Goal: Task Accomplishment & Management: Complete application form

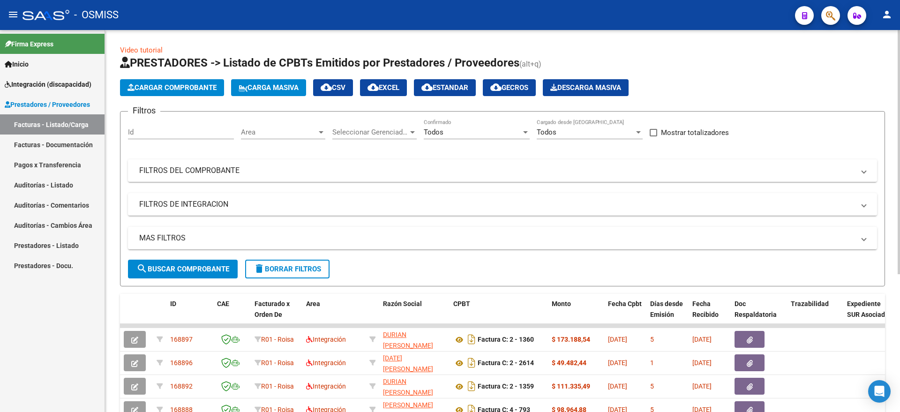
click at [174, 84] on span "Cargar Comprobante" at bounding box center [172, 87] width 89 height 8
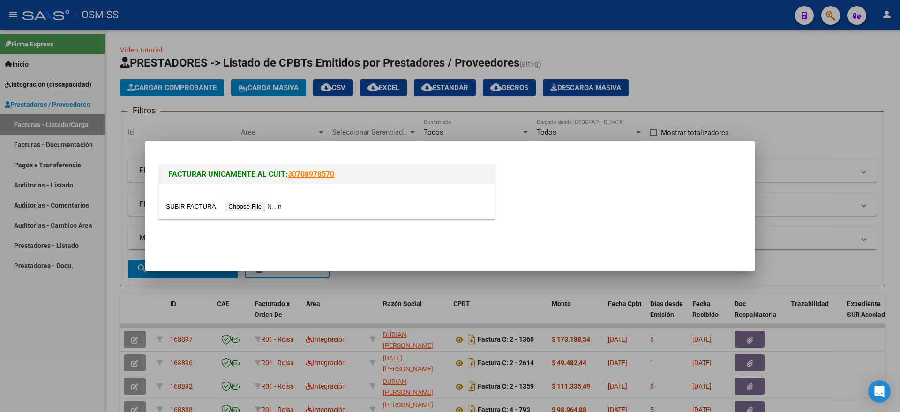
click at [243, 205] on input "file" at bounding box center [225, 207] width 119 height 10
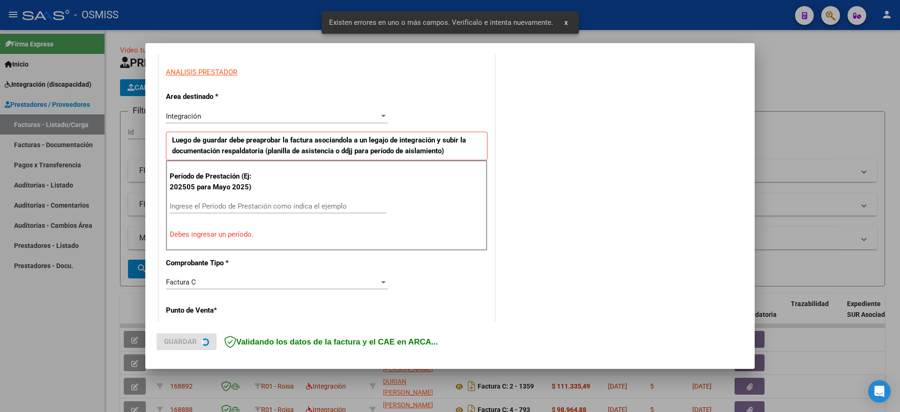
scroll to position [175, 0]
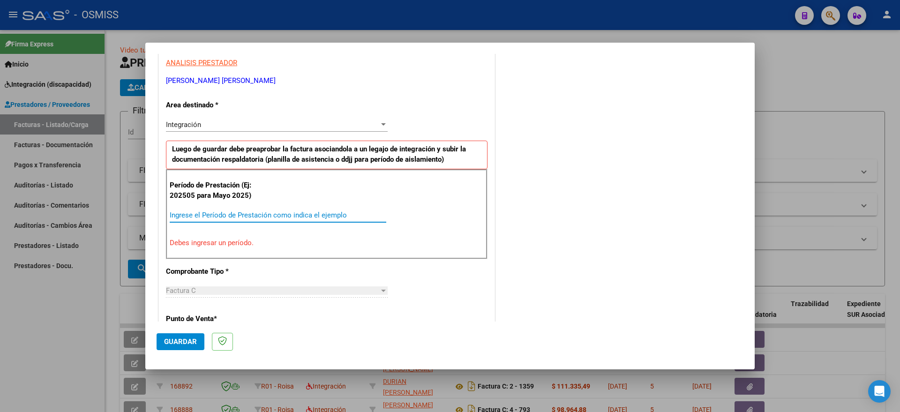
click at [323, 214] on input "Ingrese el Período de Prestación como indica el ejemplo" at bounding box center [278, 215] width 217 height 8
type input "202509"
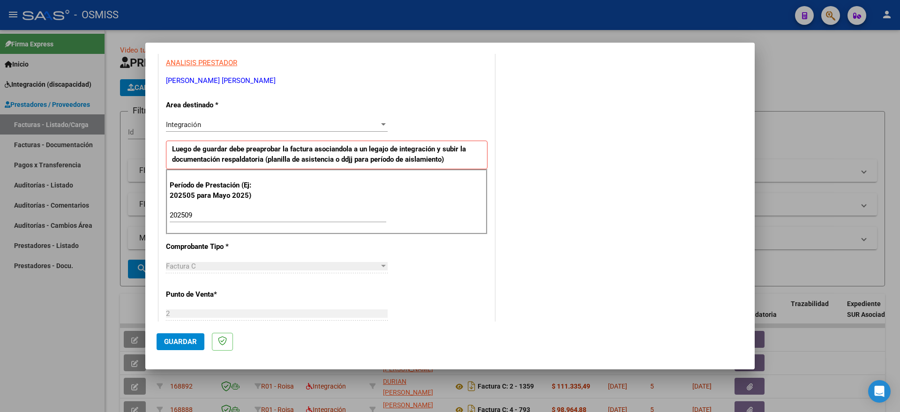
scroll to position [558, 0]
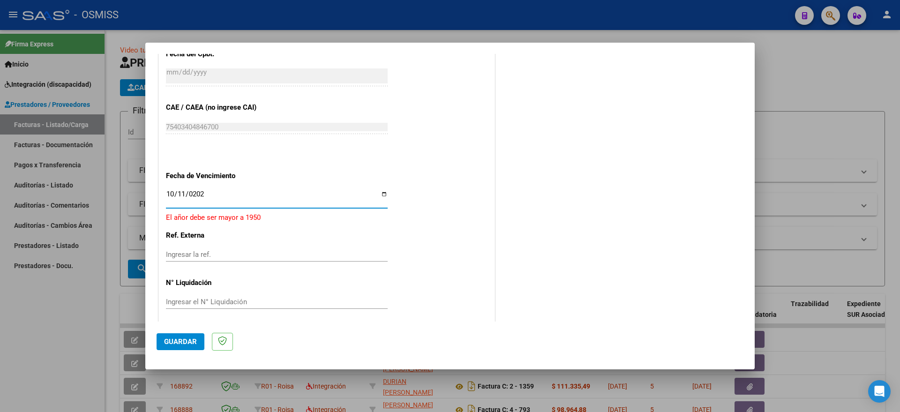
type input "[DATE]"
click at [190, 346] on span "Guardar" at bounding box center [180, 342] width 33 height 8
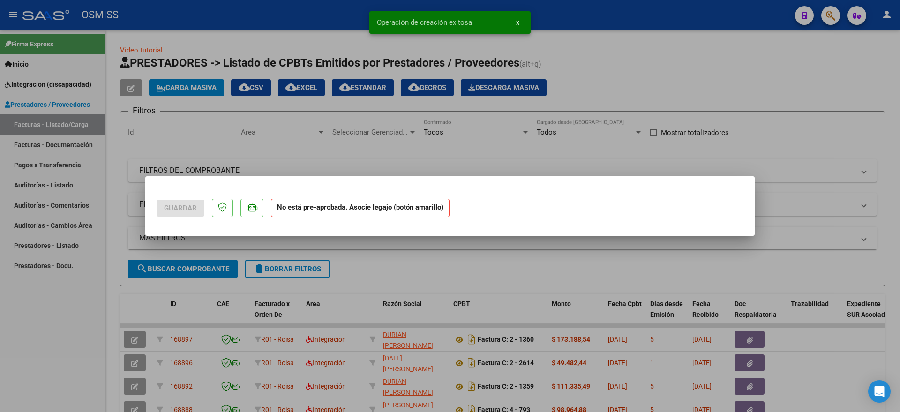
scroll to position [0, 0]
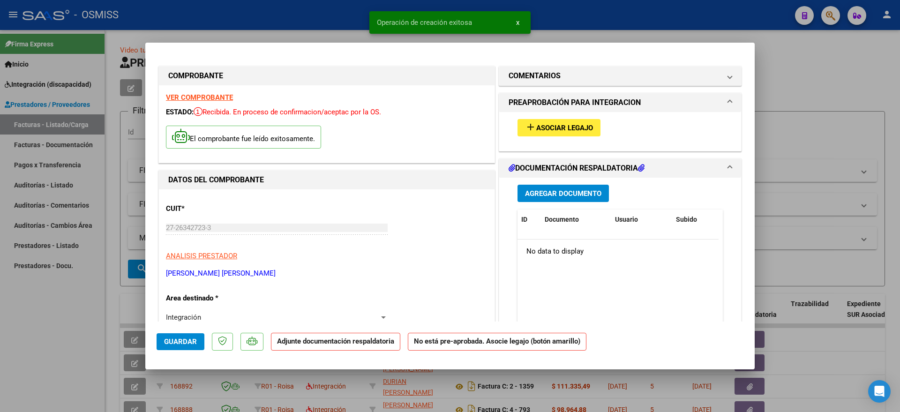
click at [561, 122] on button "add Asociar Legajo" at bounding box center [559, 127] width 83 height 17
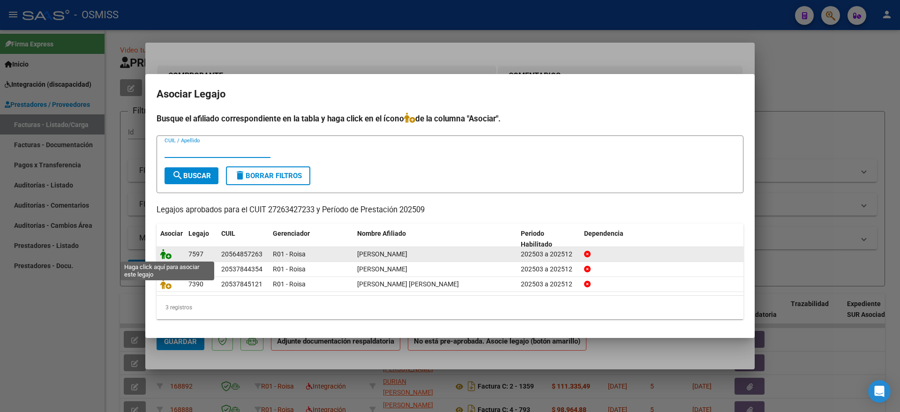
click at [163, 253] on icon at bounding box center [165, 254] width 11 height 10
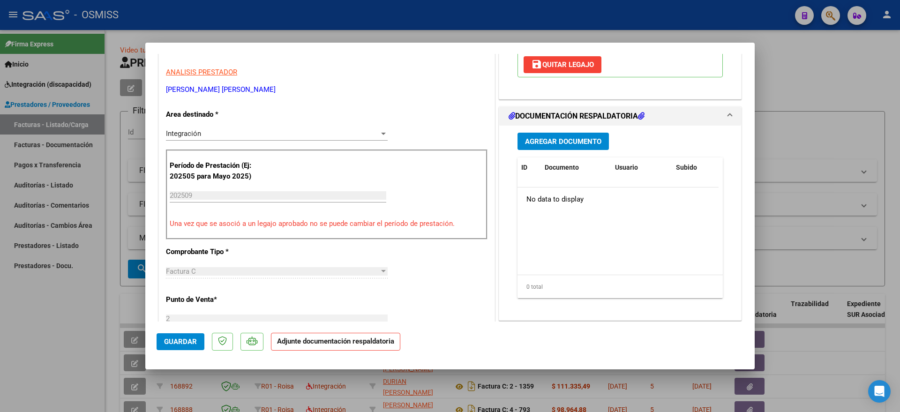
scroll to position [234, 0]
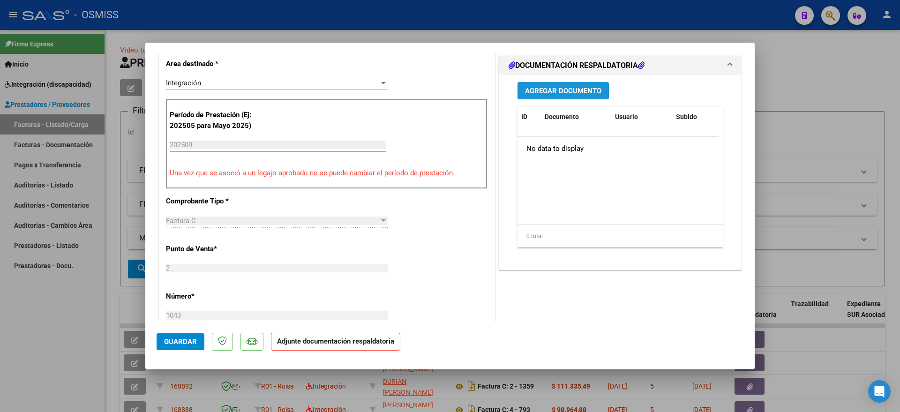
click at [570, 89] on span "Agregar Documento" at bounding box center [563, 91] width 76 height 8
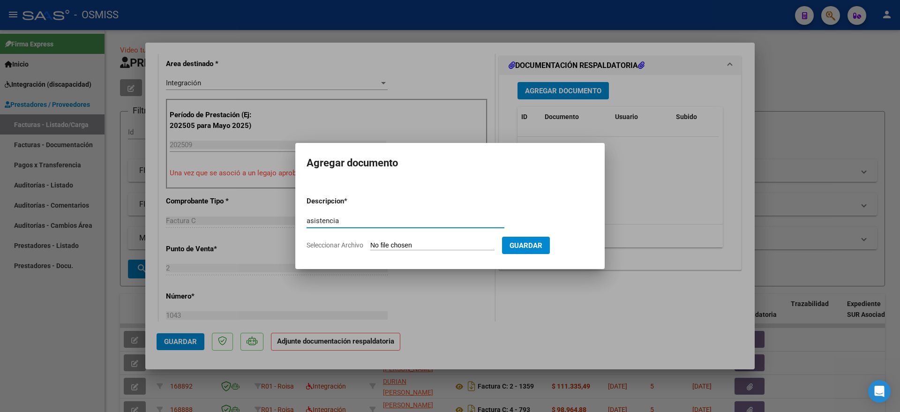
type input "asistencia"
click at [413, 246] on input "Seleccionar Archivo" at bounding box center [432, 246] width 124 height 9
type input "C:\fakepath\20251006_082530.jpg"
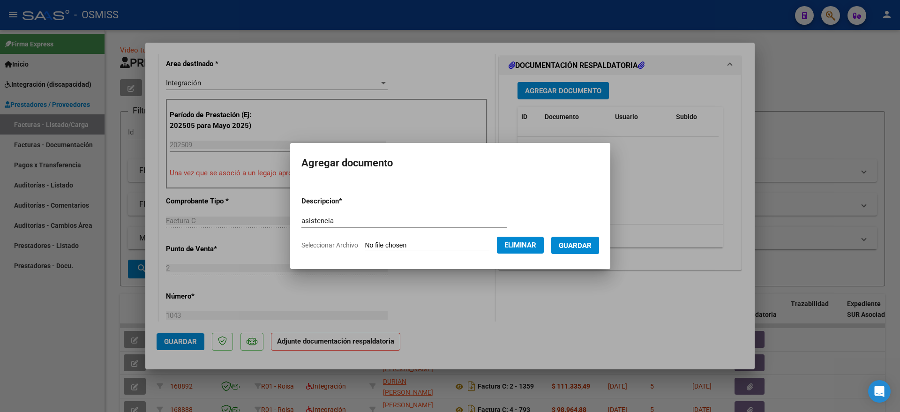
click at [584, 245] on span "Guardar" at bounding box center [575, 246] width 33 height 8
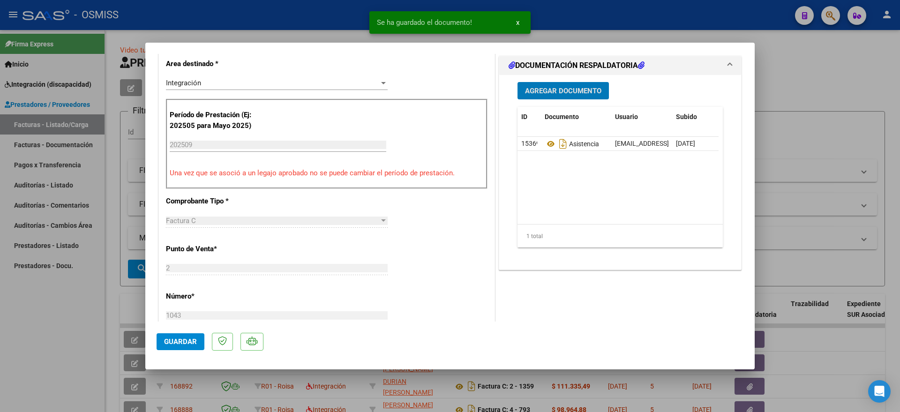
click at [175, 342] on span "Guardar" at bounding box center [180, 342] width 33 height 8
click at [53, 352] on div at bounding box center [450, 206] width 900 height 412
type input "$ 0,00"
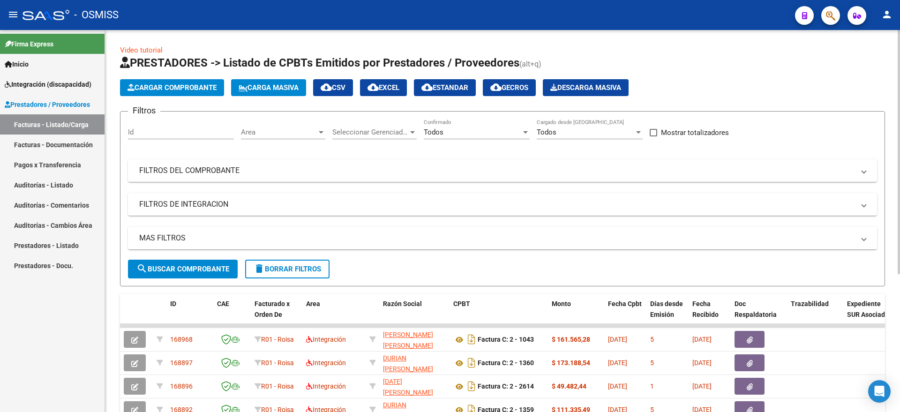
click at [137, 83] on span "Cargar Comprobante" at bounding box center [172, 87] width 89 height 8
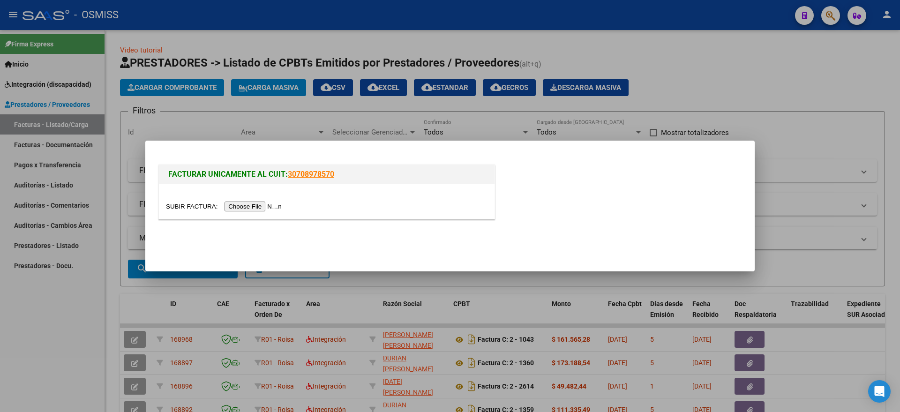
click at [244, 208] on input "file" at bounding box center [225, 207] width 119 height 10
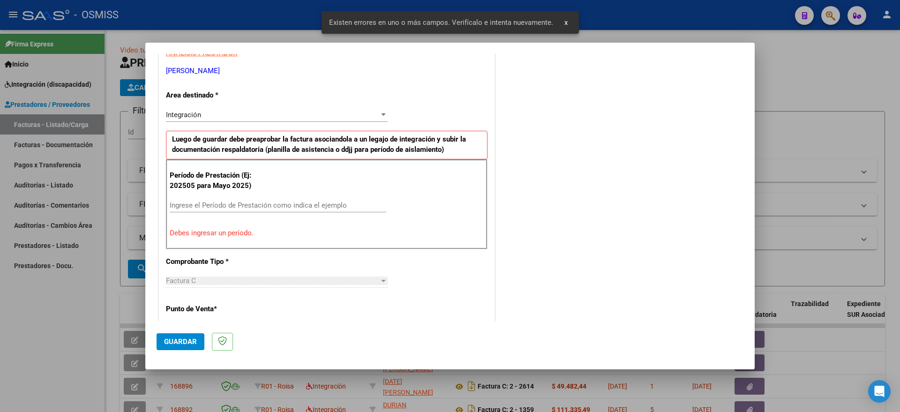
scroll to position [193, 0]
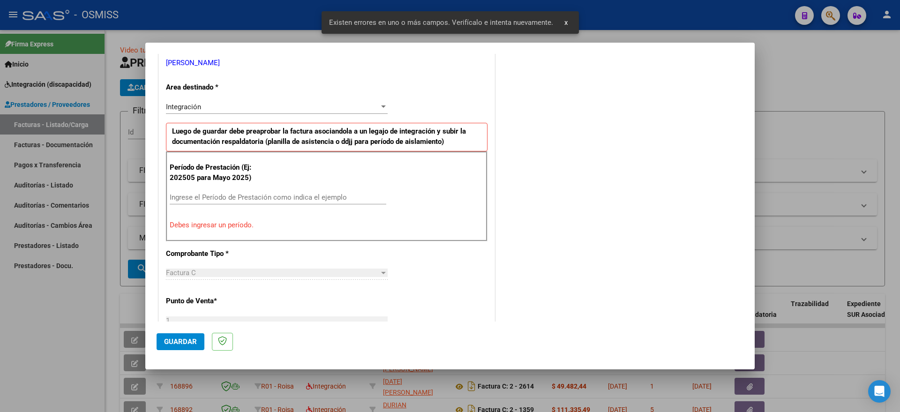
click at [264, 191] on div "Ingrese el Período de Prestación como indica el ejemplo" at bounding box center [278, 197] width 217 height 14
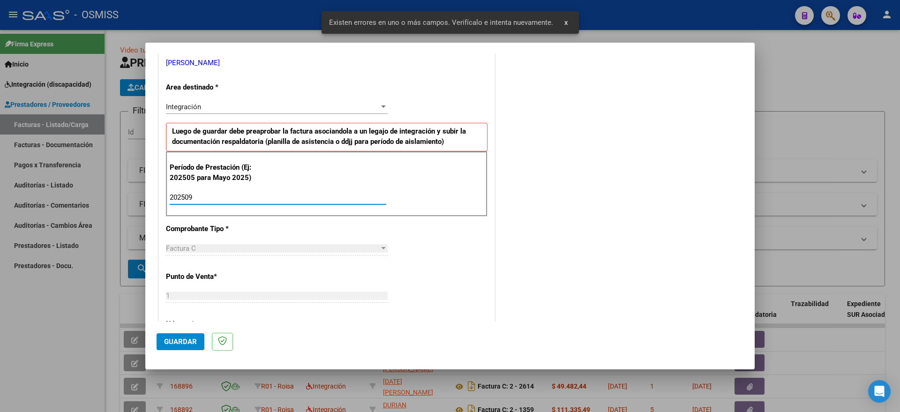
type input "202509"
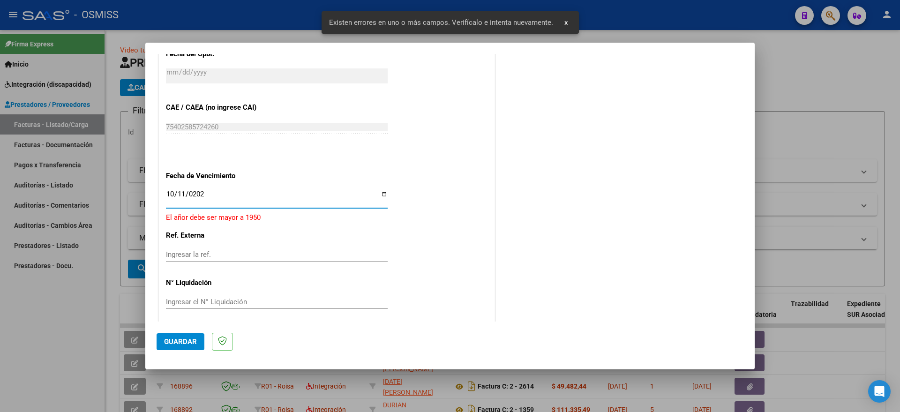
type input "[DATE]"
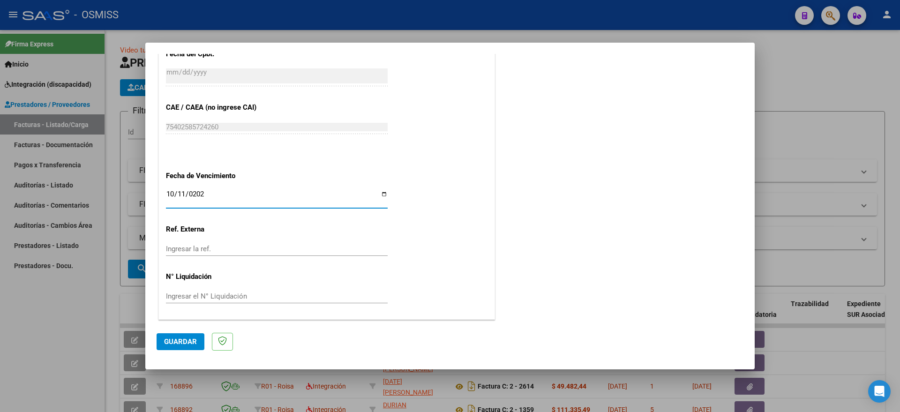
click at [186, 339] on span "Guardar" at bounding box center [180, 342] width 33 height 8
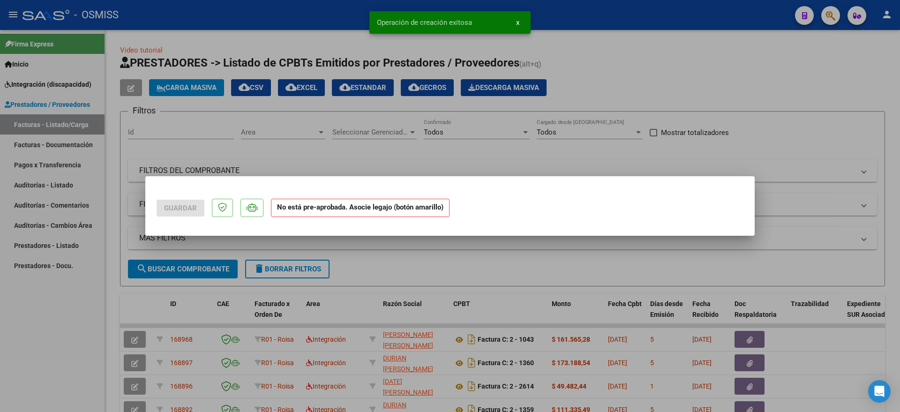
scroll to position [0, 0]
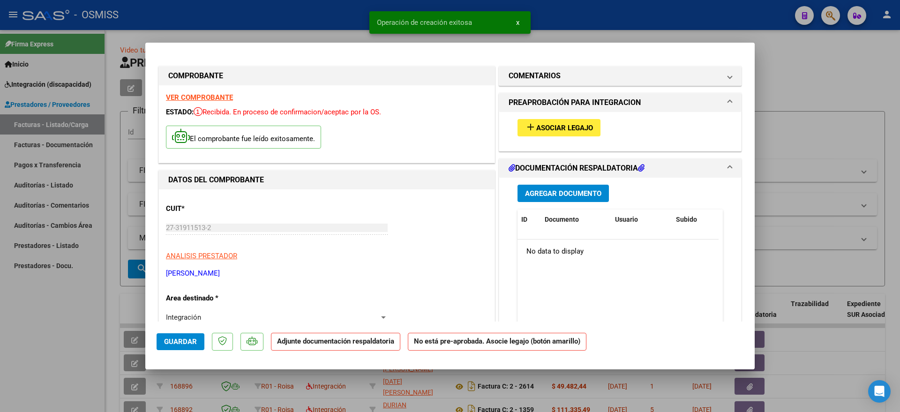
click at [543, 127] on span "Asociar Legajo" at bounding box center [565, 128] width 57 height 8
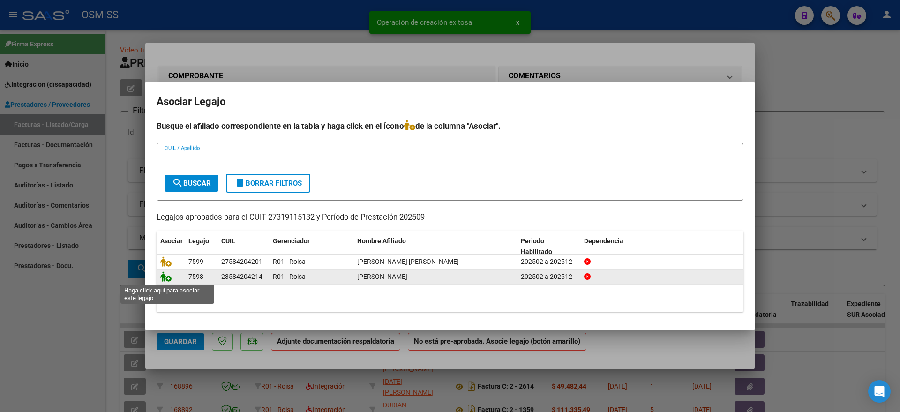
click at [167, 275] on icon at bounding box center [165, 277] width 11 height 10
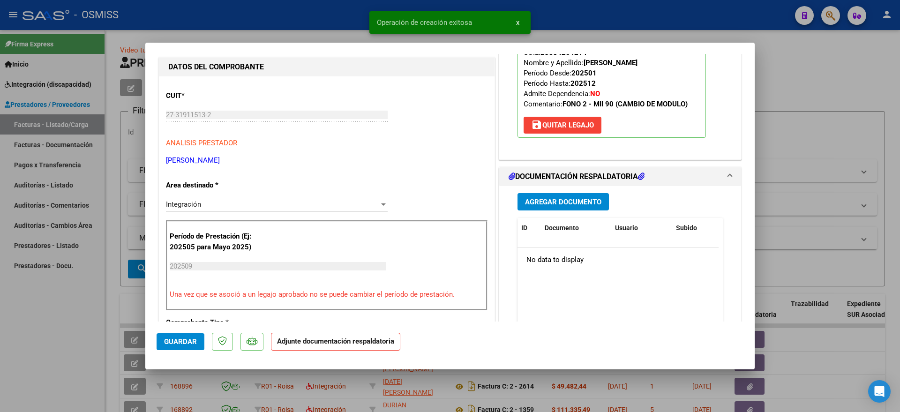
scroll to position [117, 0]
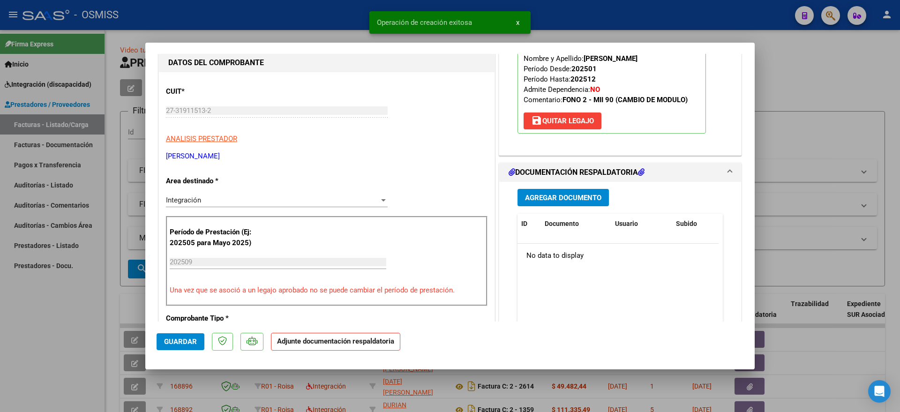
click at [555, 204] on button "Agregar Documento" at bounding box center [563, 197] width 91 height 17
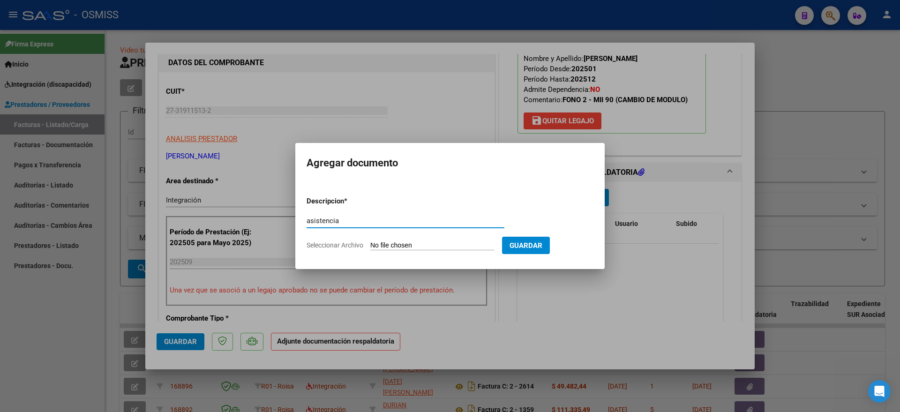
type input "asistencia"
click at [398, 246] on input "Seleccionar Archivo" at bounding box center [432, 246] width 124 height 9
type input "C:\fakepath\ASISTENCIA SEPTIEMBRE [PERSON_NAME].pdf"
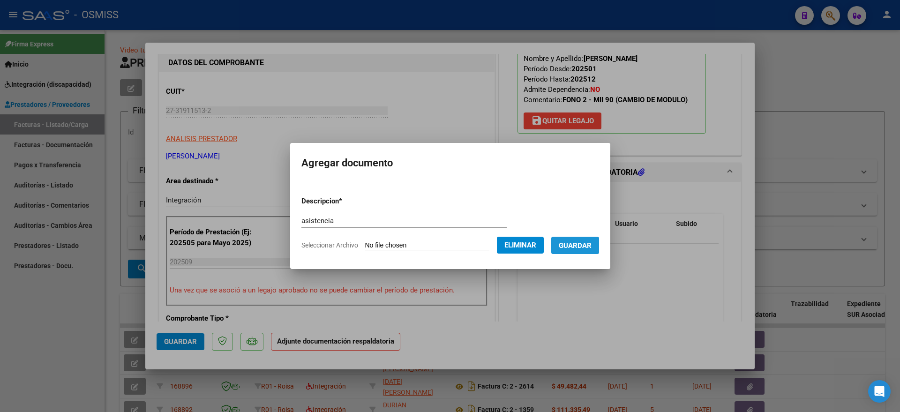
click at [596, 252] on button "Guardar" at bounding box center [576, 245] width 48 height 17
click at [592, 247] on span "Guardar" at bounding box center [575, 246] width 33 height 8
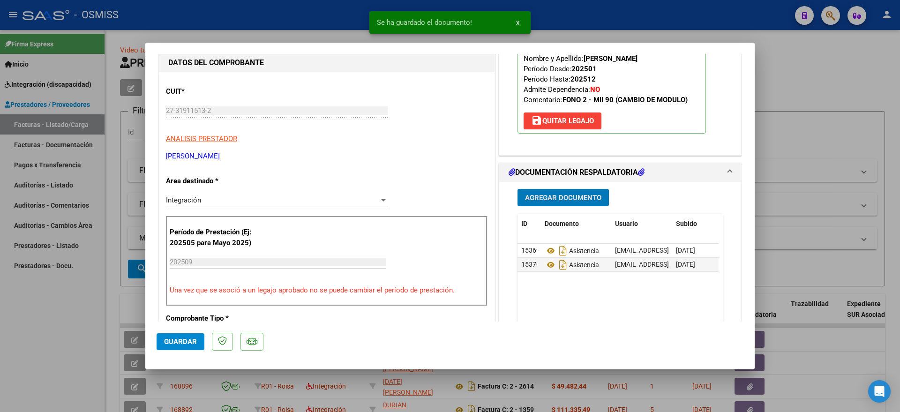
click at [175, 345] on span "Guardar" at bounding box center [180, 342] width 33 height 8
click at [63, 344] on div at bounding box center [450, 206] width 900 height 412
type input "$ 0,00"
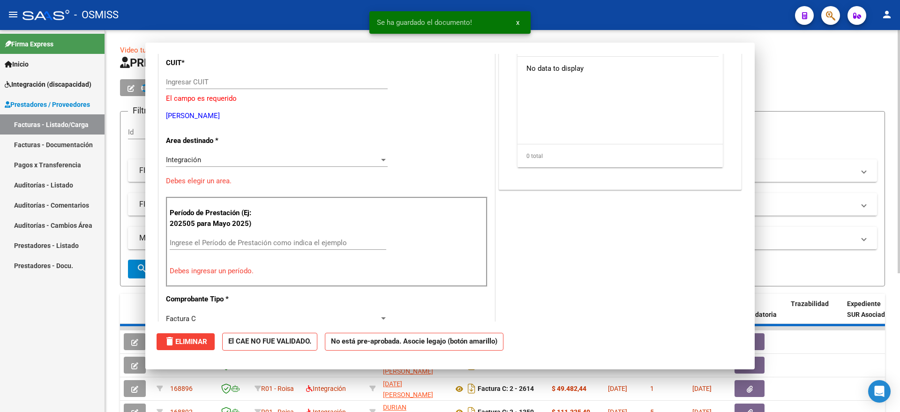
scroll to position [89, 0]
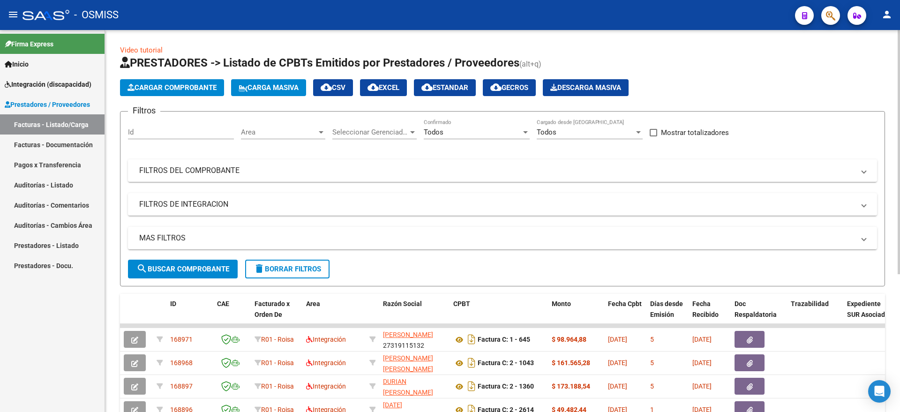
click at [167, 87] on span "Cargar Comprobante" at bounding box center [172, 87] width 89 height 8
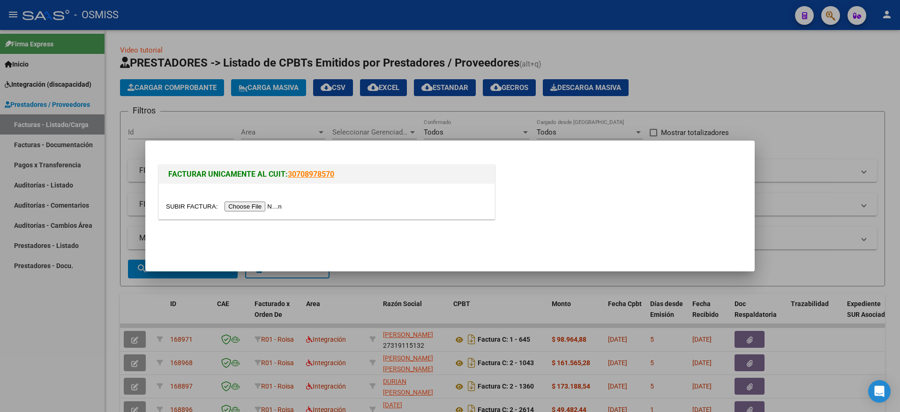
click at [248, 201] on div at bounding box center [327, 206] width 322 height 11
click at [250, 209] on input "file" at bounding box center [225, 207] width 119 height 10
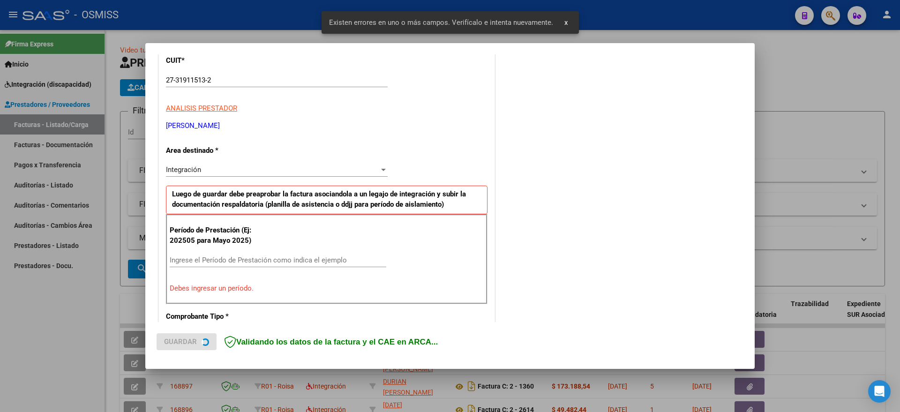
scroll to position [193, 0]
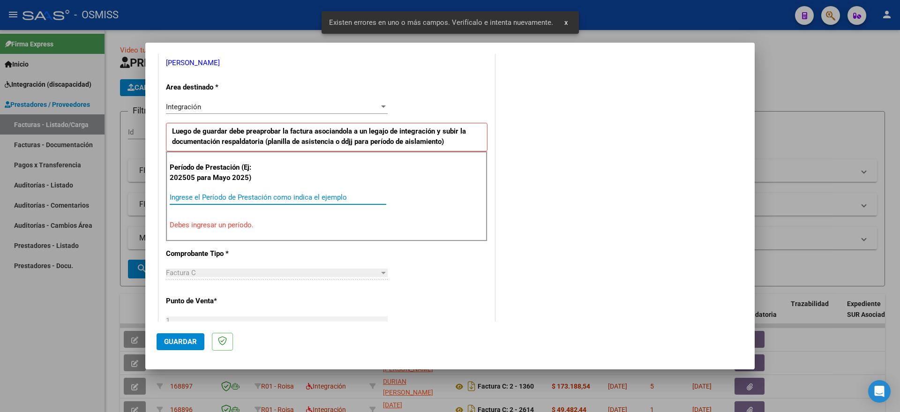
click at [252, 197] on input "Ingrese el Período de Prestación como indica el ejemplo" at bounding box center [278, 197] width 217 height 8
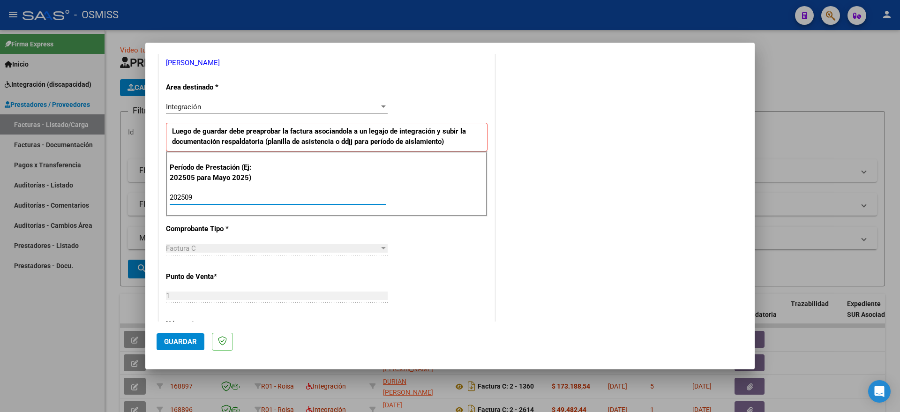
type input "202509"
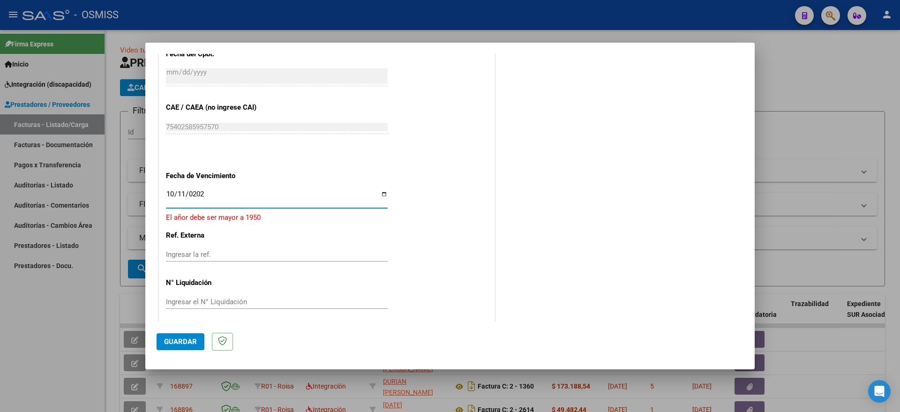
type input "[DATE]"
click at [187, 338] on span "Guardar" at bounding box center [180, 342] width 33 height 8
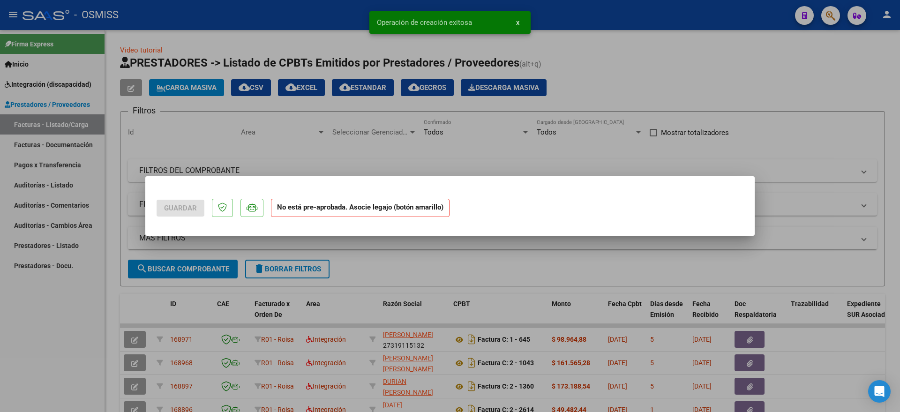
scroll to position [0, 0]
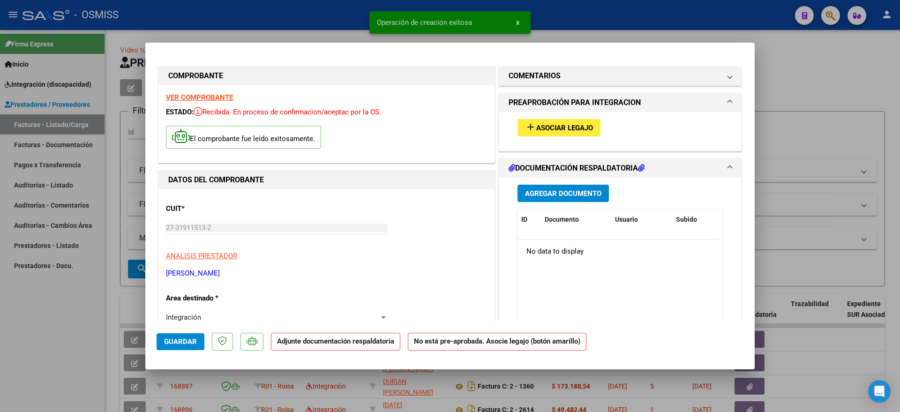
click at [560, 129] on span "Asociar Legajo" at bounding box center [565, 128] width 57 height 8
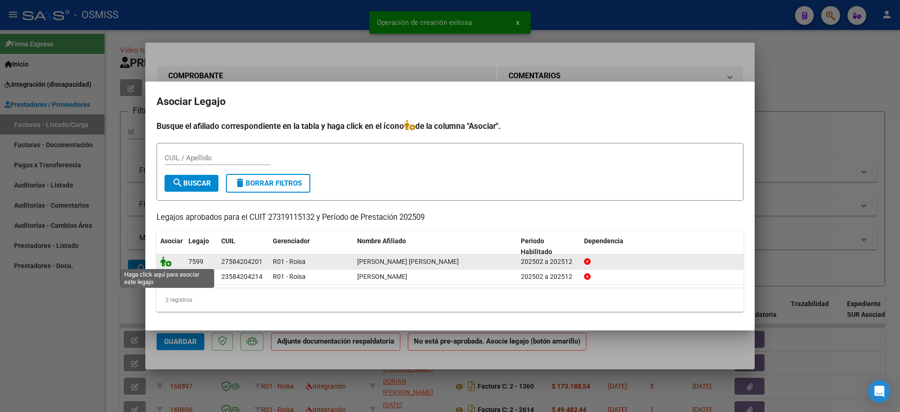
click at [168, 262] on icon at bounding box center [165, 262] width 11 height 10
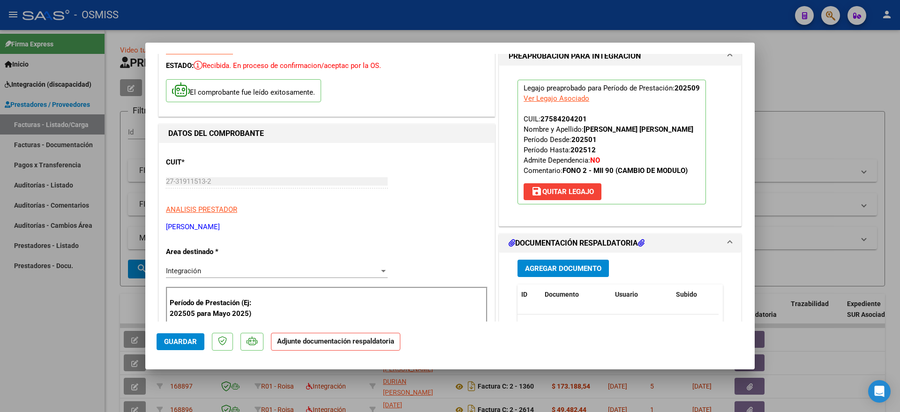
scroll to position [117, 0]
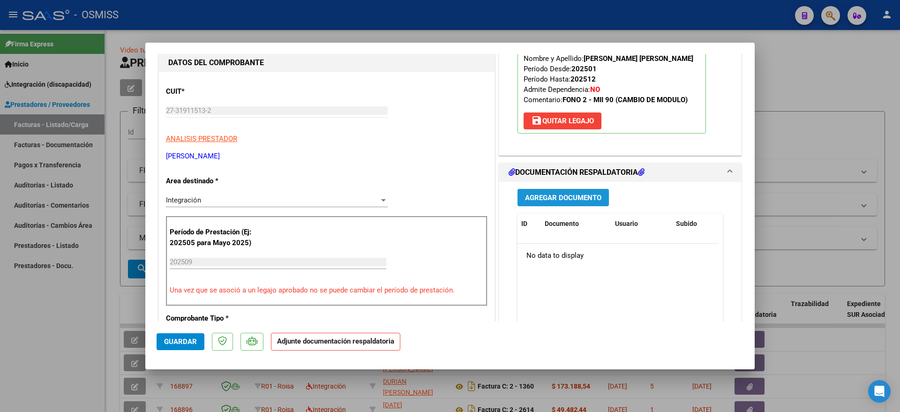
click at [576, 194] on span "Agregar Documento" at bounding box center [563, 198] width 76 height 8
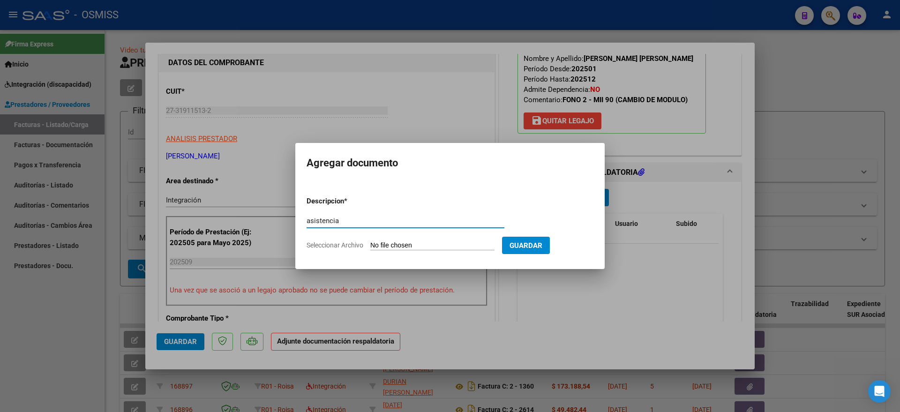
type input "asistencia"
click at [435, 249] on input "Seleccionar Archivo" at bounding box center [432, 246] width 124 height 9
type input "C:\fakepath\ASISTENCIA SEPTIEMBRE [PERSON_NAME].pdf"
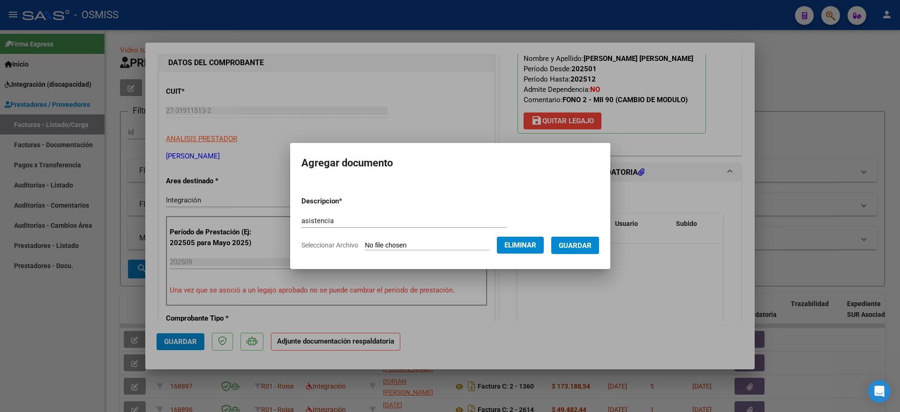
click at [592, 242] on span "Guardar" at bounding box center [575, 246] width 33 height 8
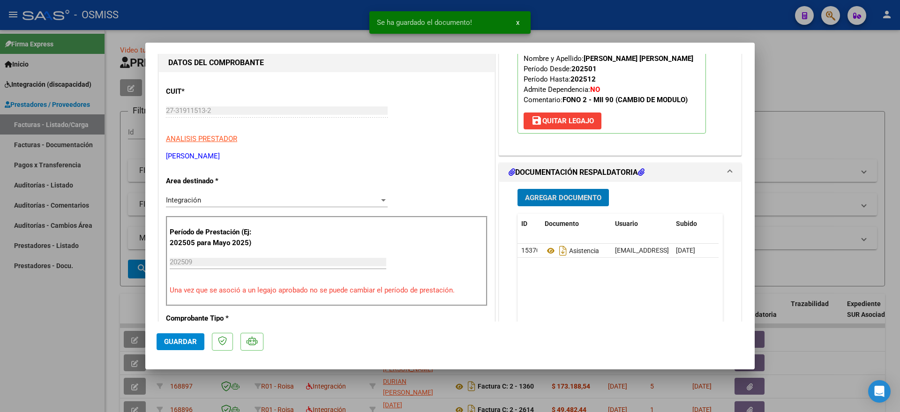
click at [173, 340] on span "Guardar" at bounding box center [180, 342] width 33 height 8
click at [60, 340] on div at bounding box center [450, 206] width 900 height 412
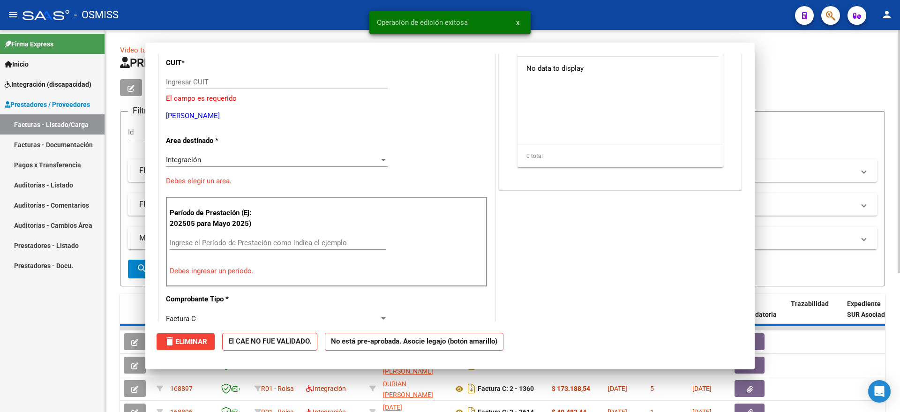
scroll to position [0, 0]
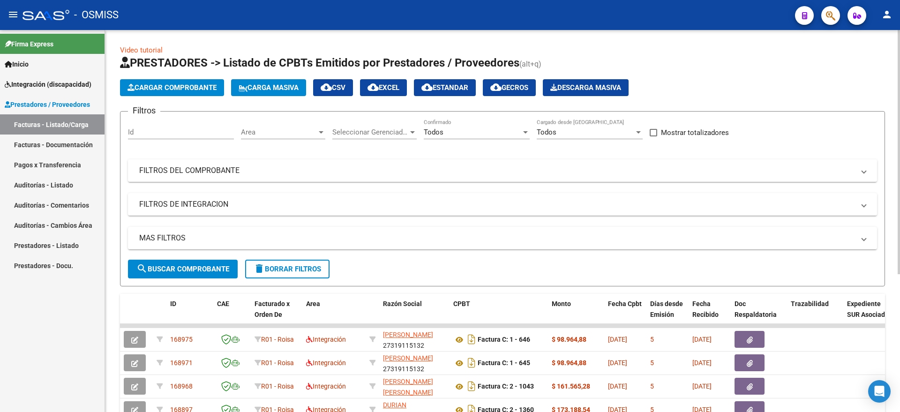
click at [168, 86] on span "Cargar Comprobante" at bounding box center [172, 87] width 89 height 8
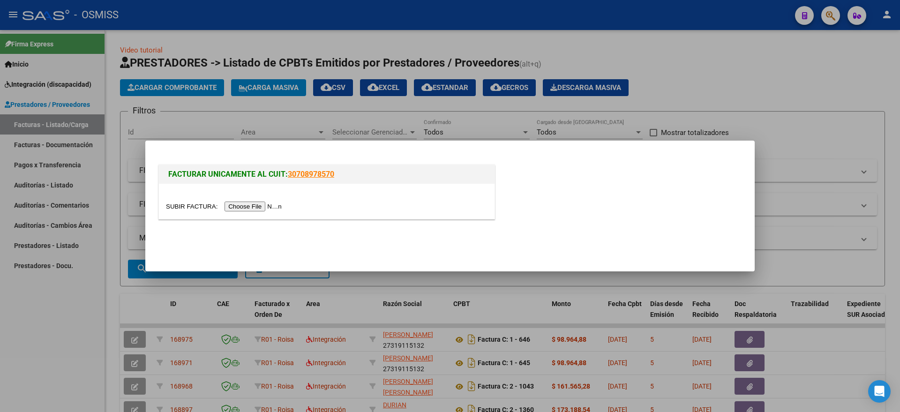
click at [265, 200] on div at bounding box center [327, 201] width 336 height 35
click at [265, 206] on input "file" at bounding box center [225, 207] width 119 height 10
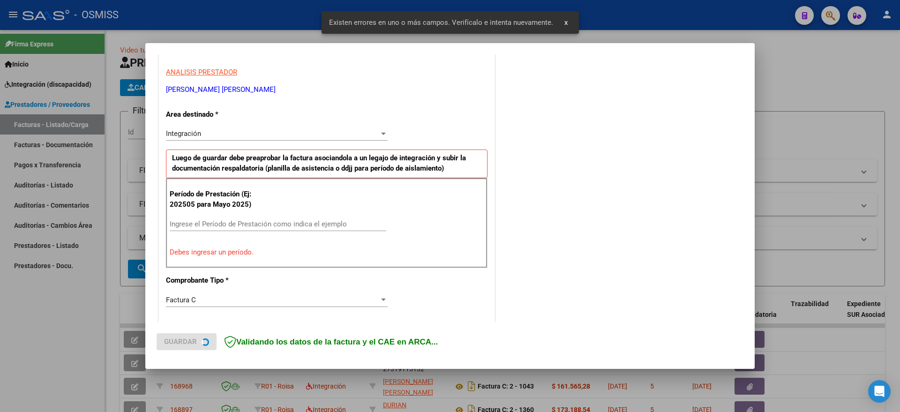
scroll to position [230, 0]
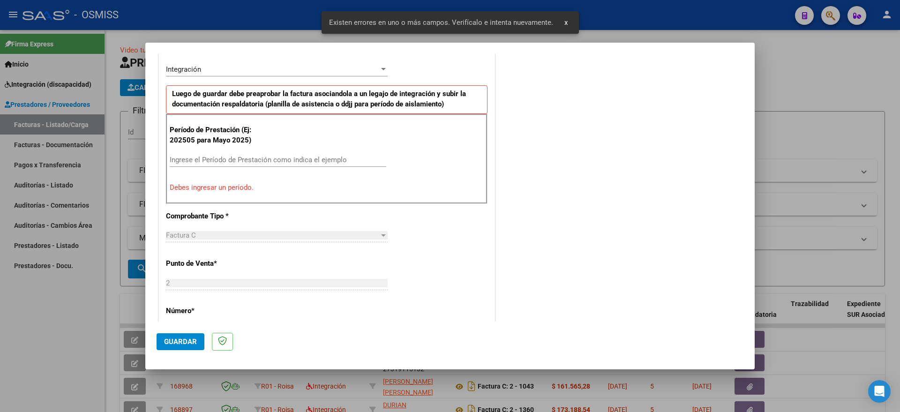
click at [245, 160] on input "Ingrese el Período de Prestación como indica el ejemplo" at bounding box center [278, 160] width 217 height 8
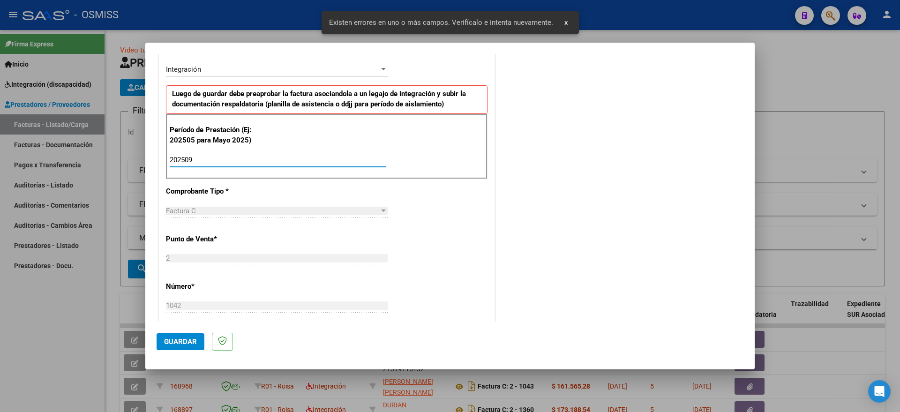
type input "202509"
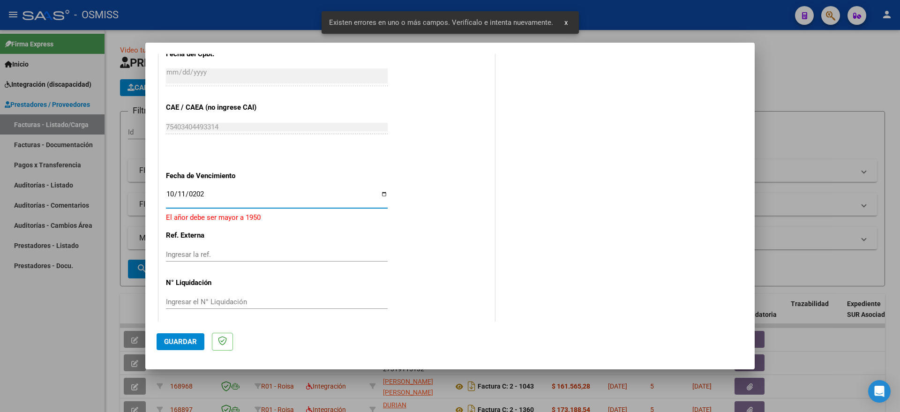
type input "[DATE]"
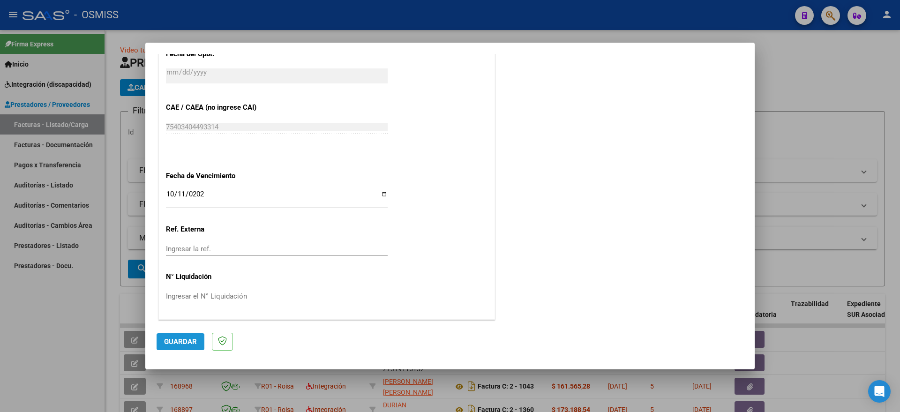
click at [162, 344] on button "Guardar" at bounding box center [181, 341] width 48 height 17
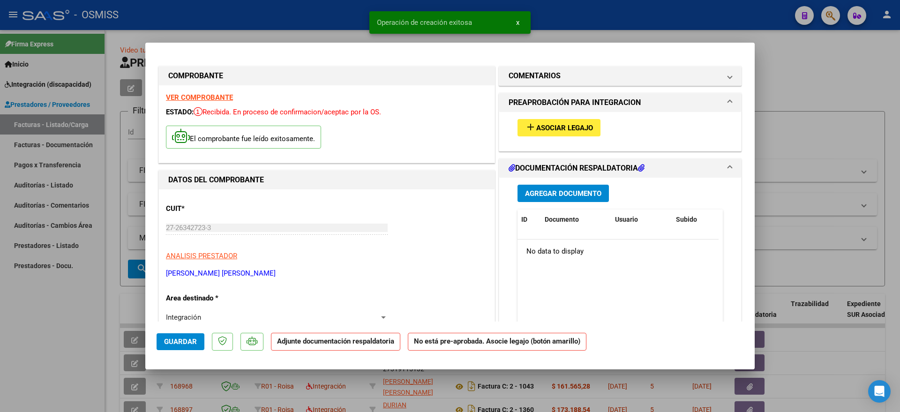
click at [552, 121] on button "add Asociar Legajo" at bounding box center [559, 127] width 83 height 17
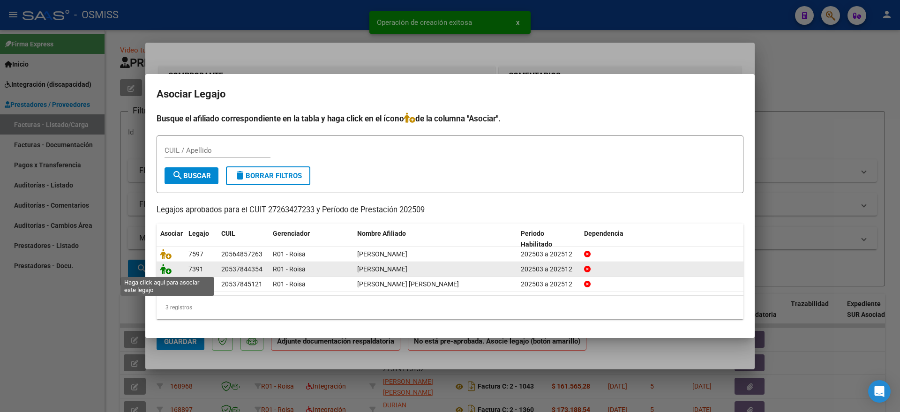
click at [165, 272] on icon at bounding box center [165, 269] width 11 height 10
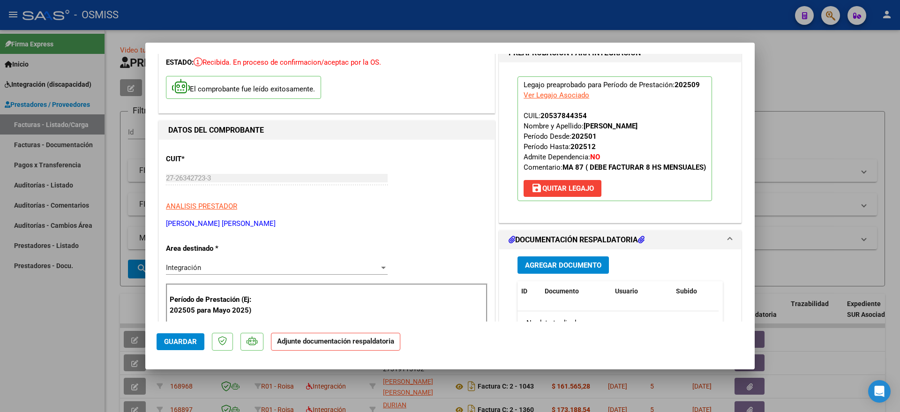
scroll to position [117, 0]
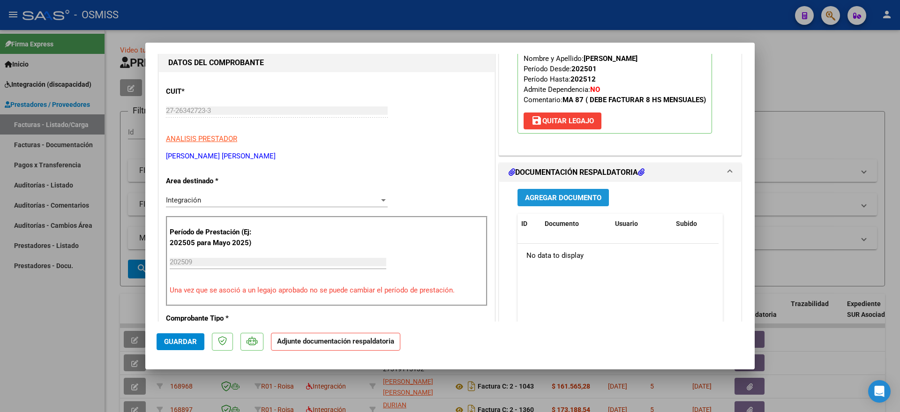
click at [559, 196] on span "Agregar Documento" at bounding box center [563, 198] width 76 height 8
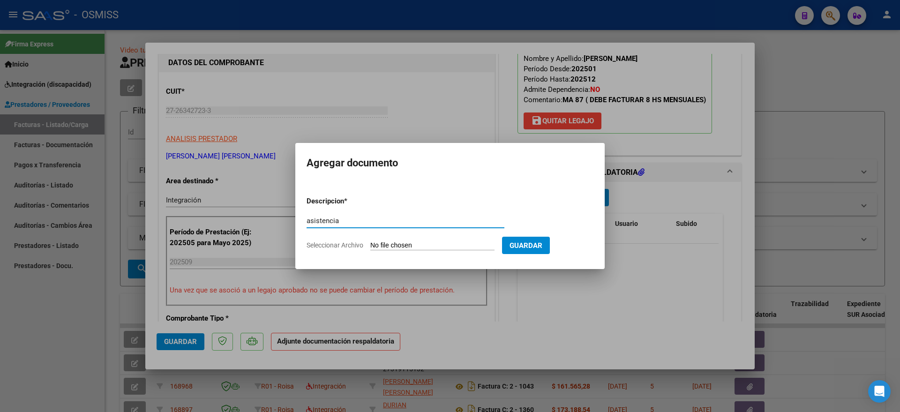
type input "asistencia"
click at [393, 244] on input "Seleccionar Archivo" at bounding box center [432, 246] width 124 height 9
type input "C:\fakepath\20251006_081146.jpg"
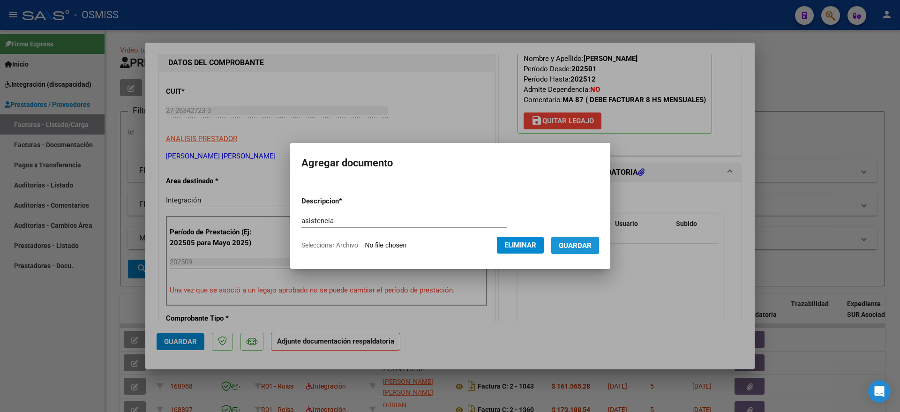
drag, startPoint x: 591, startPoint y: 242, endPoint x: 407, endPoint y: 261, distance: 185.3
click at [590, 242] on span "Guardar" at bounding box center [575, 246] width 33 height 8
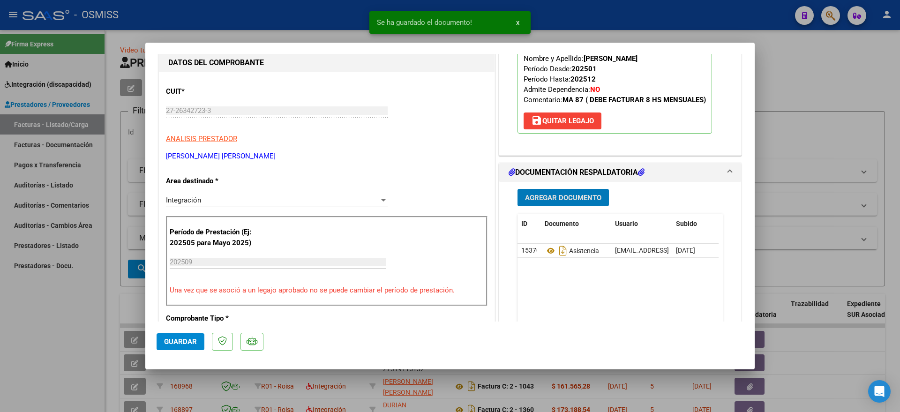
click at [174, 343] on span "Guardar" at bounding box center [180, 342] width 33 height 8
click at [67, 344] on div at bounding box center [450, 206] width 900 height 412
type input "$ 0,00"
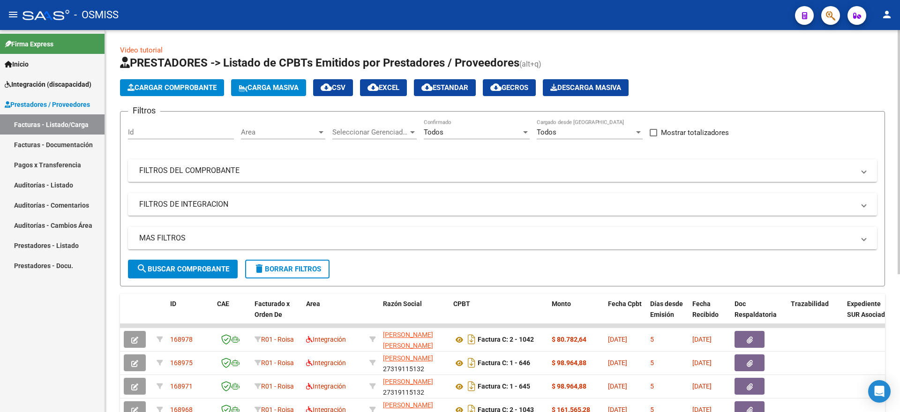
click at [149, 97] on app-list-header "PRESTADORES -> Listado de CPBTs Emitidos por Prestadores / Proveedores (alt+q) …" at bounding box center [502, 170] width 765 height 231
click at [168, 87] on span "Cargar Comprobante" at bounding box center [172, 87] width 89 height 8
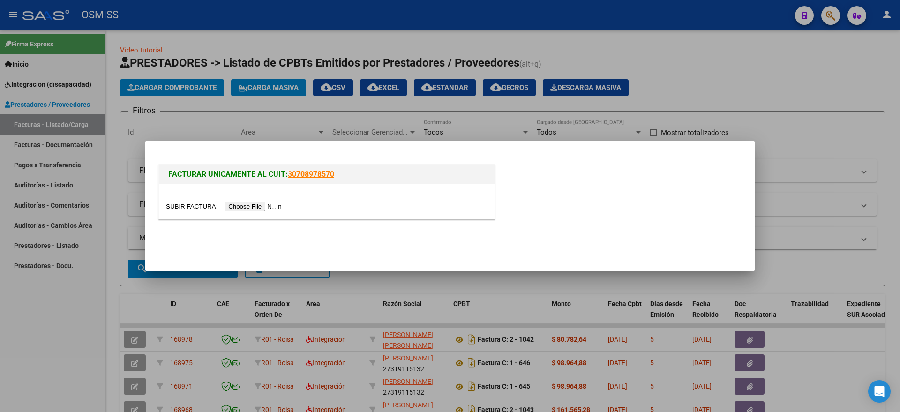
click at [285, 202] on input "file" at bounding box center [225, 207] width 119 height 10
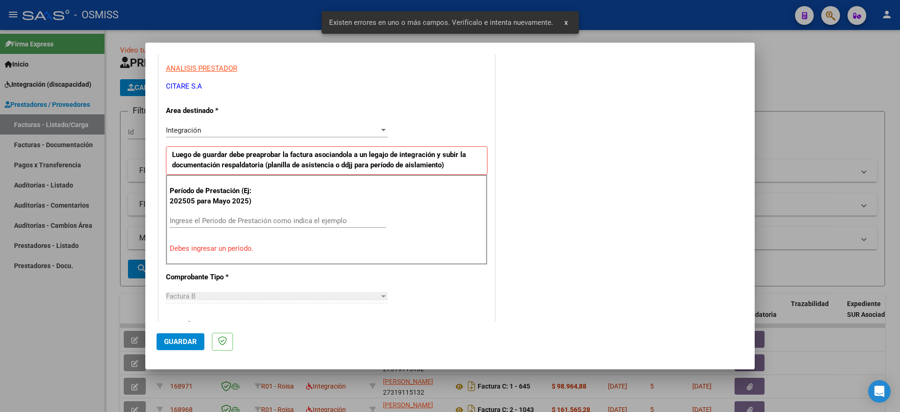
scroll to position [175, 0]
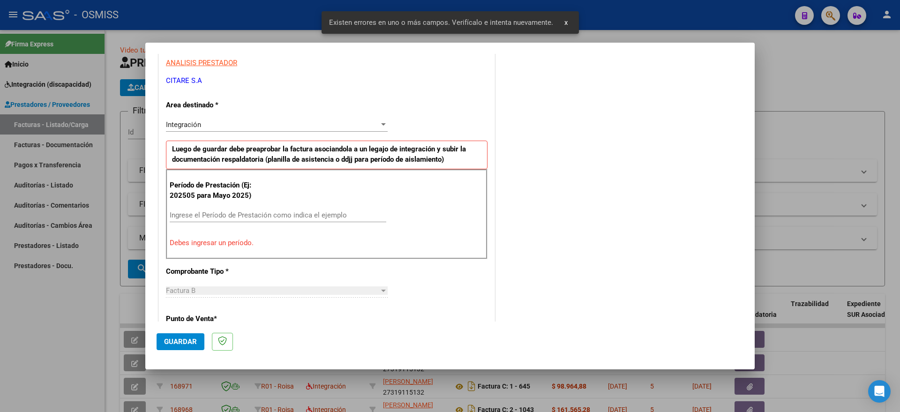
click at [245, 223] on div "Ingrese el Período de Prestación como indica el ejemplo" at bounding box center [278, 219] width 217 height 23
click at [251, 215] on input "Ingrese el Período de Prestación como indica el ejemplo" at bounding box center [278, 215] width 217 height 8
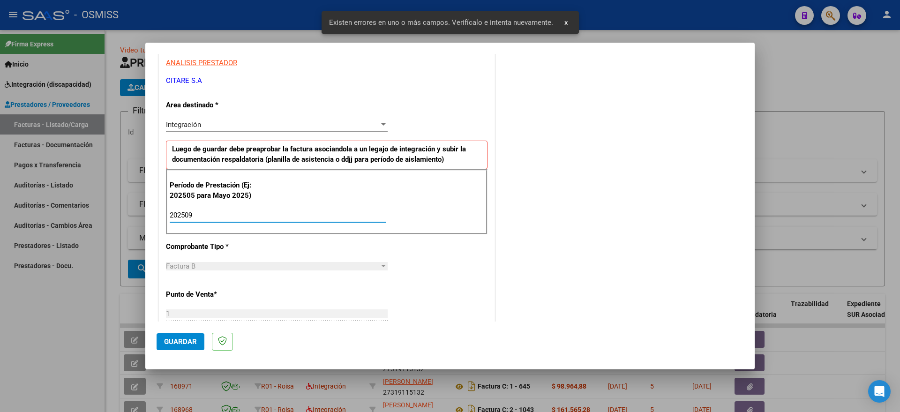
type input "202509"
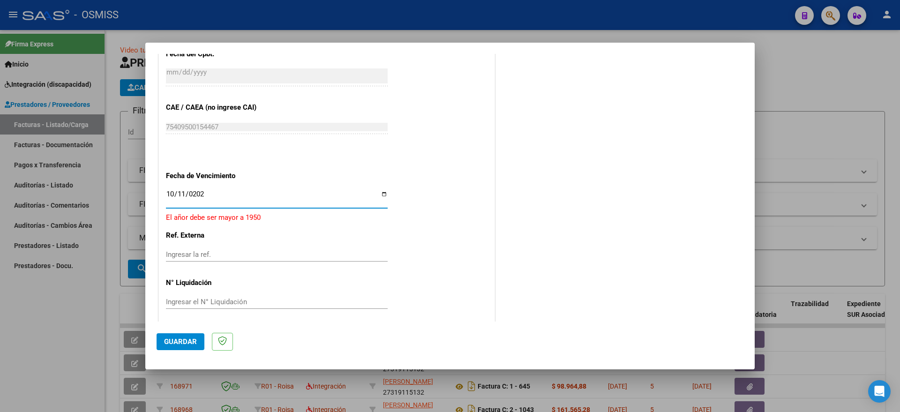
type input "[DATE]"
click at [187, 344] on span "Guardar" at bounding box center [180, 342] width 33 height 8
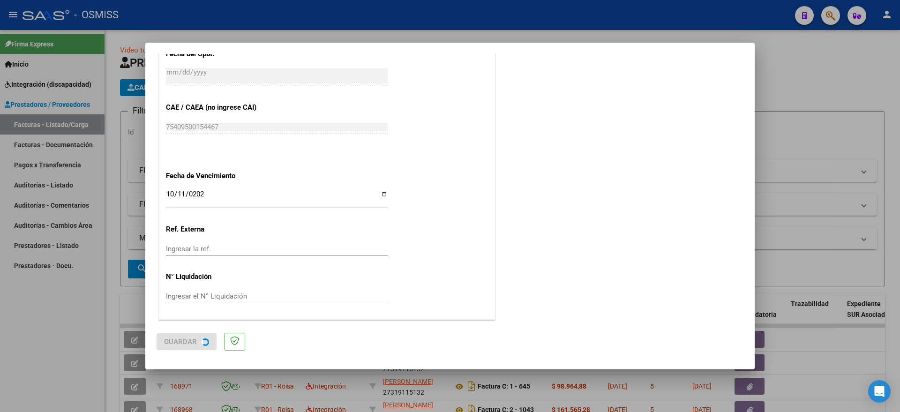
scroll to position [0, 0]
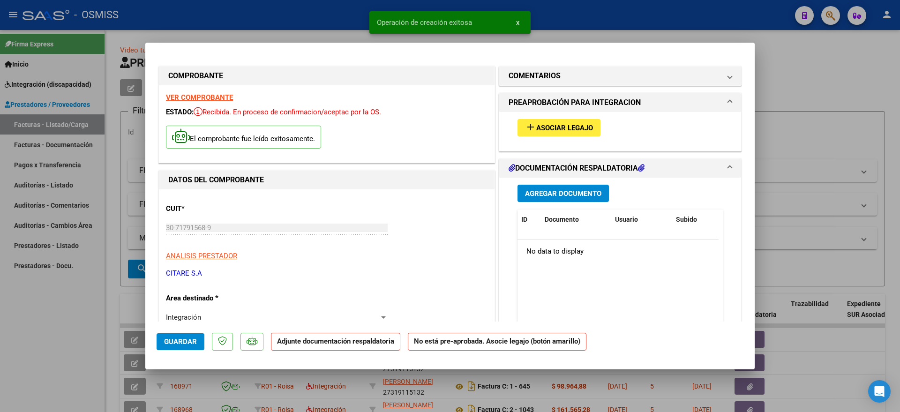
click at [546, 130] on span "Asociar Legajo" at bounding box center [565, 128] width 57 height 8
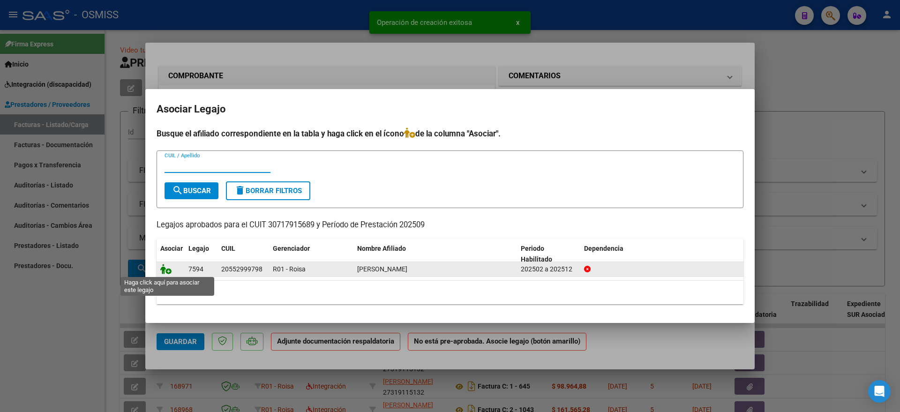
click at [166, 269] on icon at bounding box center [165, 269] width 11 height 10
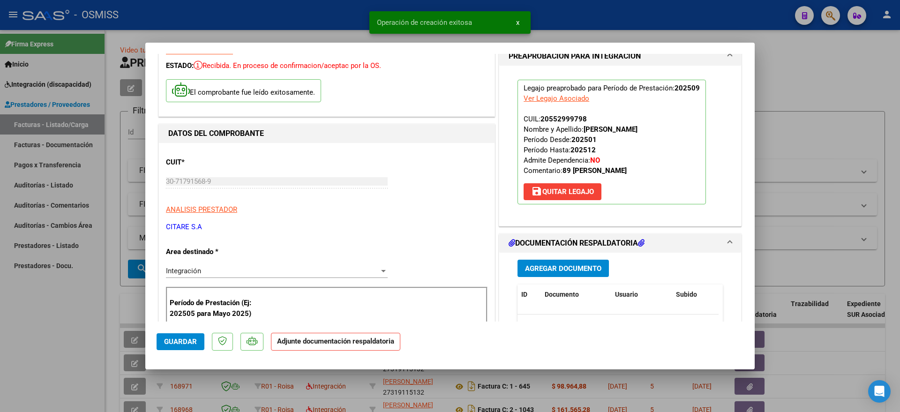
scroll to position [117, 0]
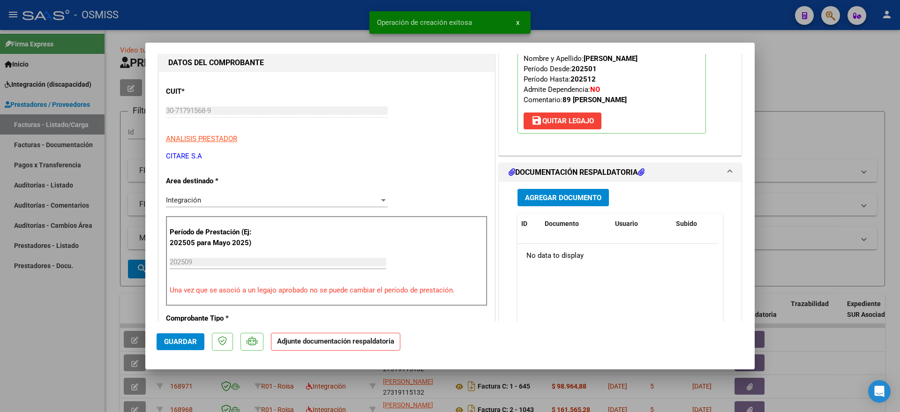
click at [539, 194] on span "Agregar Documento" at bounding box center [563, 198] width 76 height 8
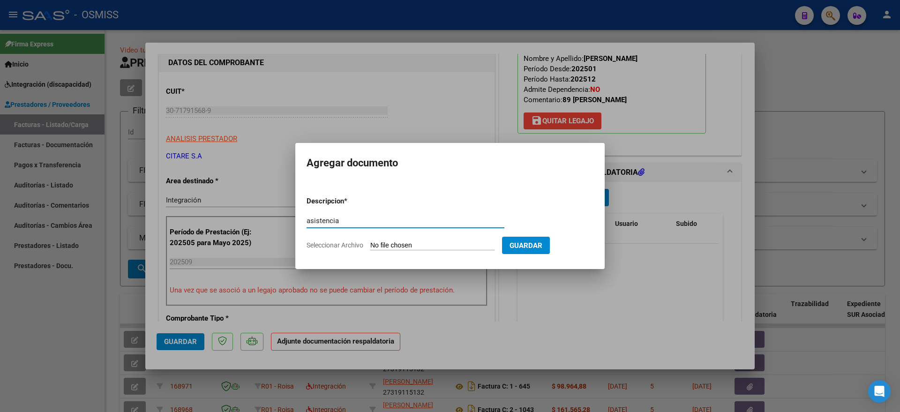
type input "asistencia"
click at [387, 245] on input "Seleccionar Archivo" at bounding box center [432, 246] width 124 height 9
type input "C:\fakepath\ASISTENCIA [PERSON_NAME].jpg"
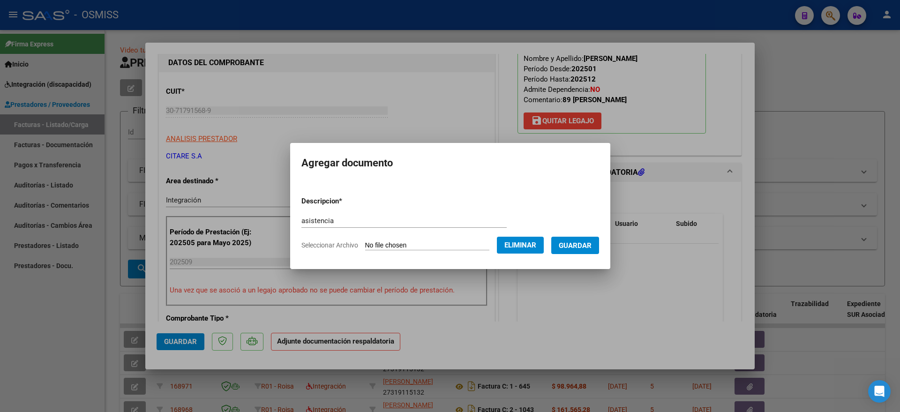
click at [580, 244] on span "Guardar" at bounding box center [575, 246] width 33 height 8
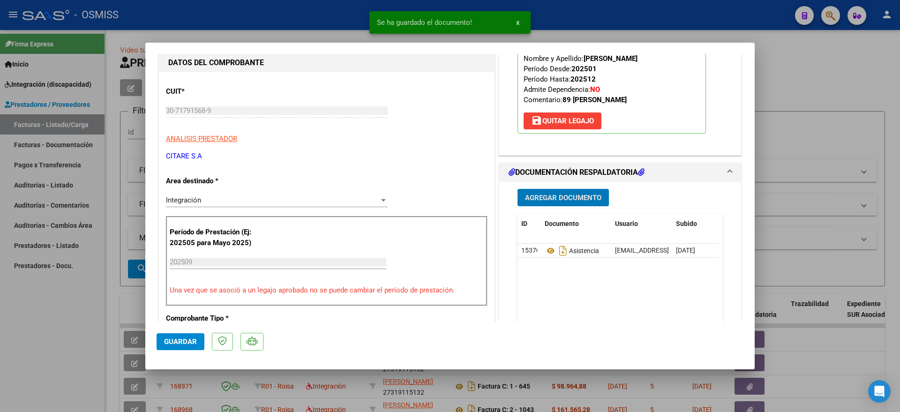
click at [184, 338] on span "Guardar" at bounding box center [180, 342] width 33 height 8
drag, startPoint x: 92, startPoint y: 339, endPoint x: 98, endPoint y: 339, distance: 5.6
click at [92, 339] on div at bounding box center [450, 206] width 900 height 412
type input "$ 0,00"
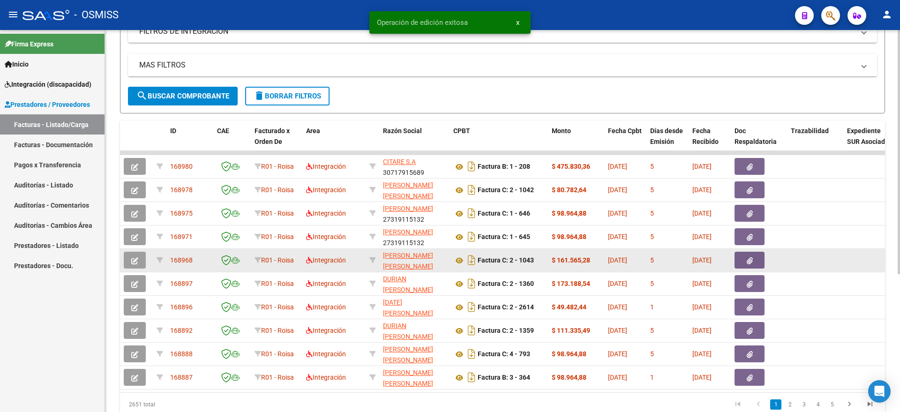
scroll to position [176, 0]
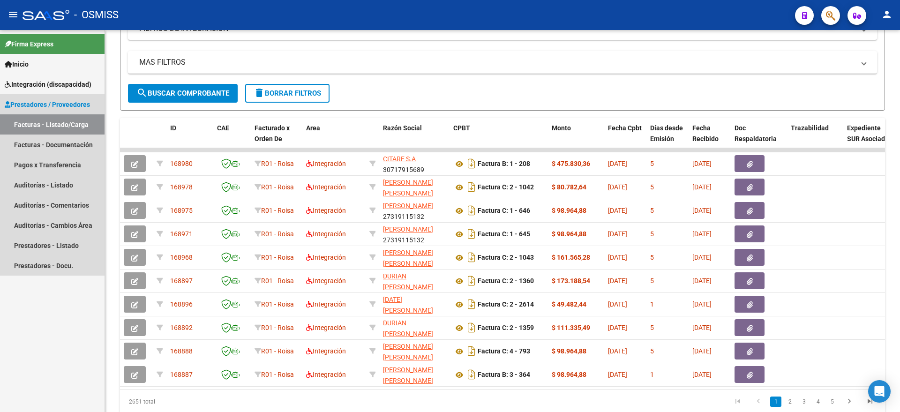
click at [50, 121] on link "Facturas - Listado/Carga" at bounding box center [52, 124] width 105 height 20
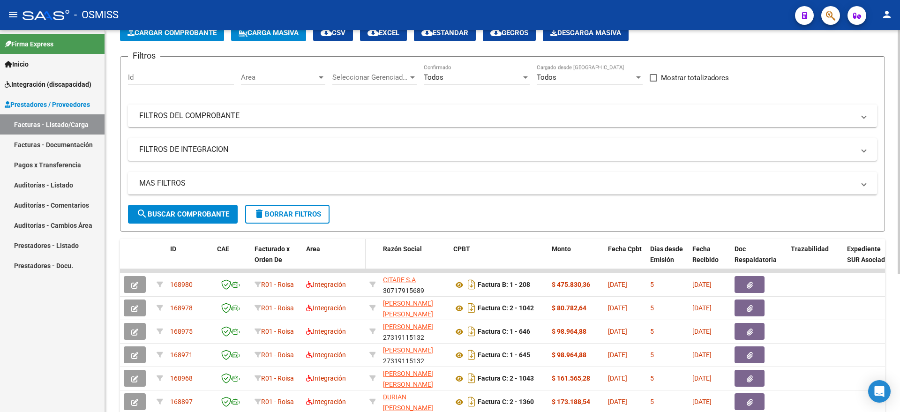
scroll to position [0, 0]
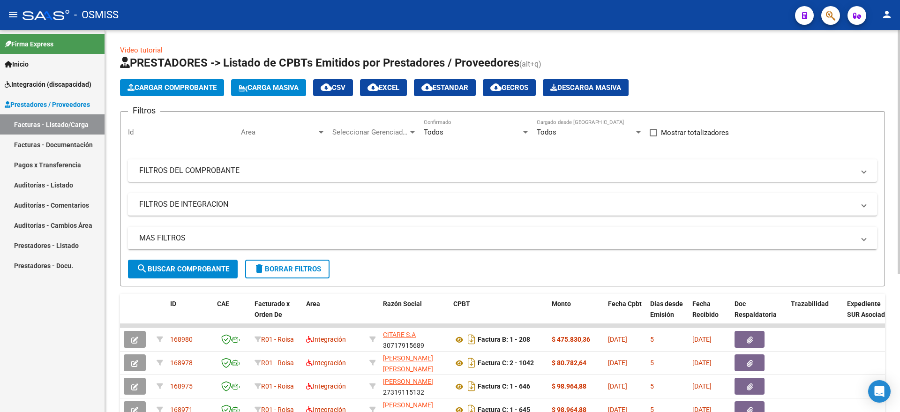
click at [385, 131] on span "Seleccionar Gerenciador" at bounding box center [371, 132] width 76 height 8
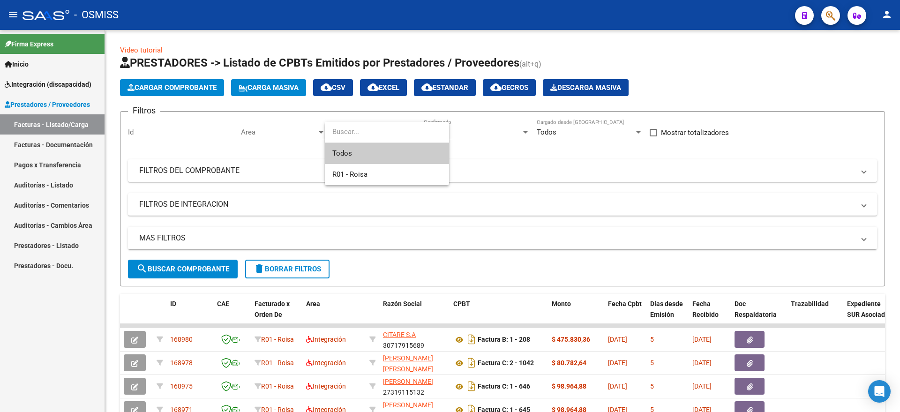
click at [487, 135] on div at bounding box center [450, 206] width 900 height 412
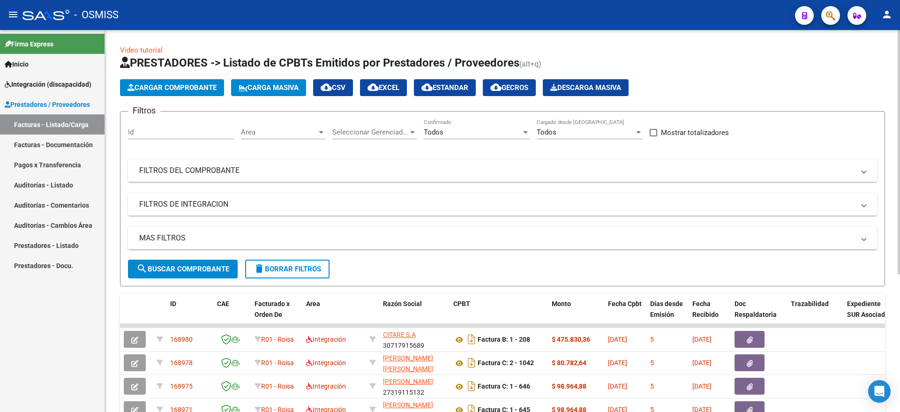
click at [484, 135] on div "Todos" at bounding box center [473, 132] width 98 height 8
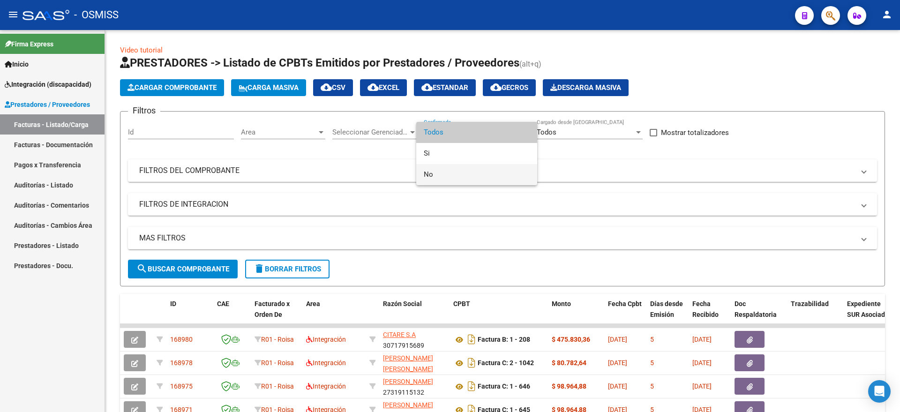
click at [444, 173] on span "No" at bounding box center [477, 174] width 106 height 21
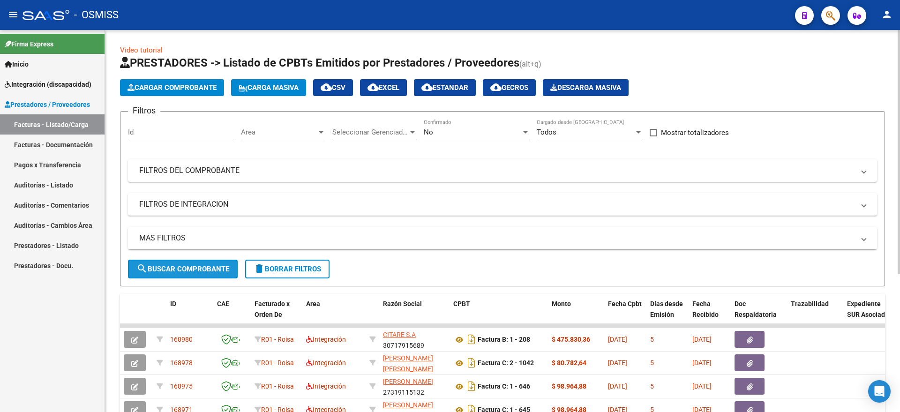
click at [188, 265] on span "search Buscar Comprobante" at bounding box center [182, 269] width 93 height 8
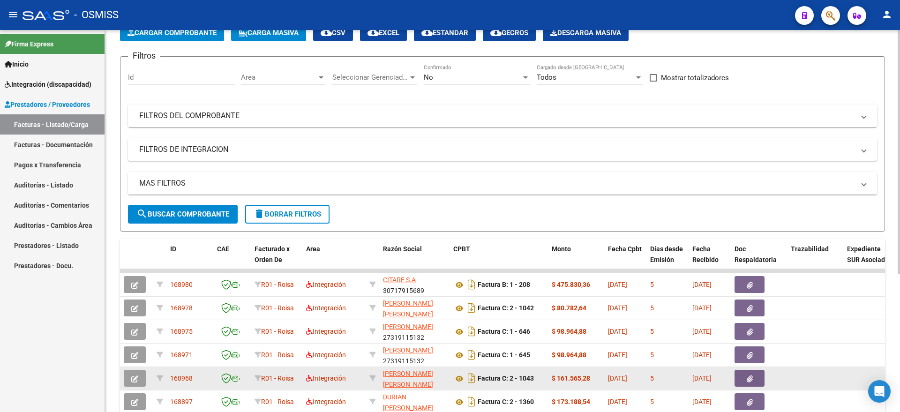
scroll to position [216, 0]
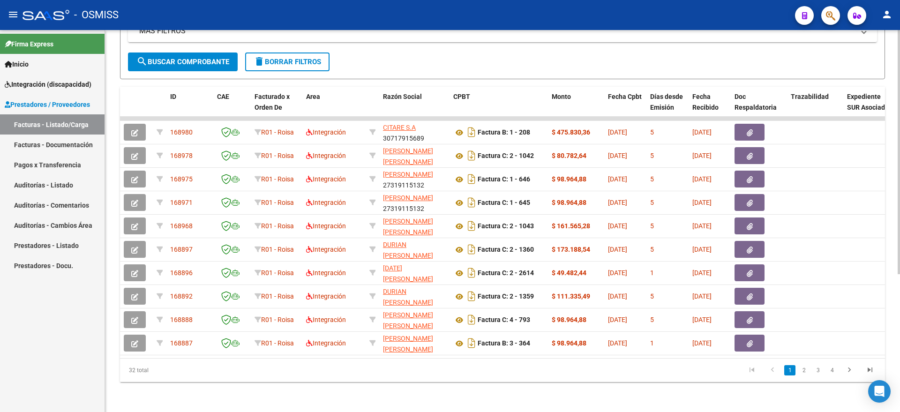
click at [800, 368] on link "2" at bounding box center [804, 370] width 11 height 10
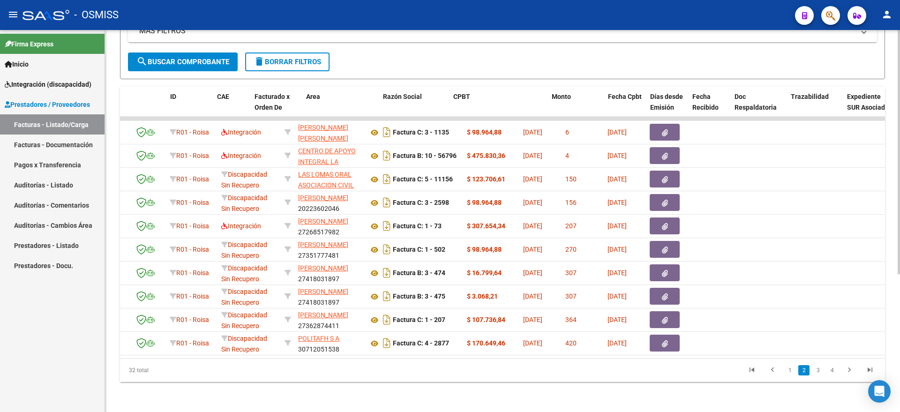
scroll to position [0, 0]
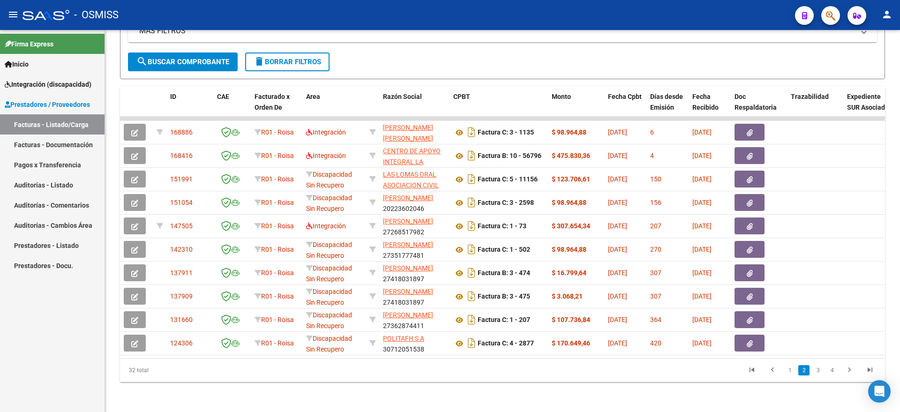
click at [53, 85] on span "Integración (discapacidad)" at bounding box center [48, 84] width 87 height 10
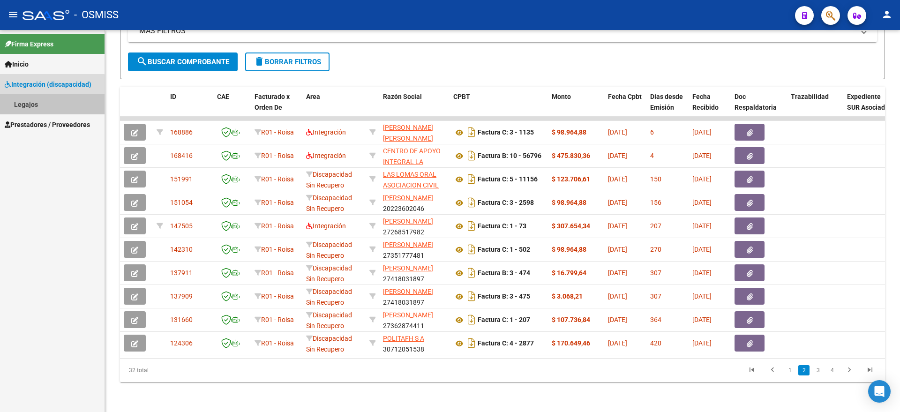
click at [38, 96] on link "Legajos" at bounding box center [52, 104] width 105 height 20
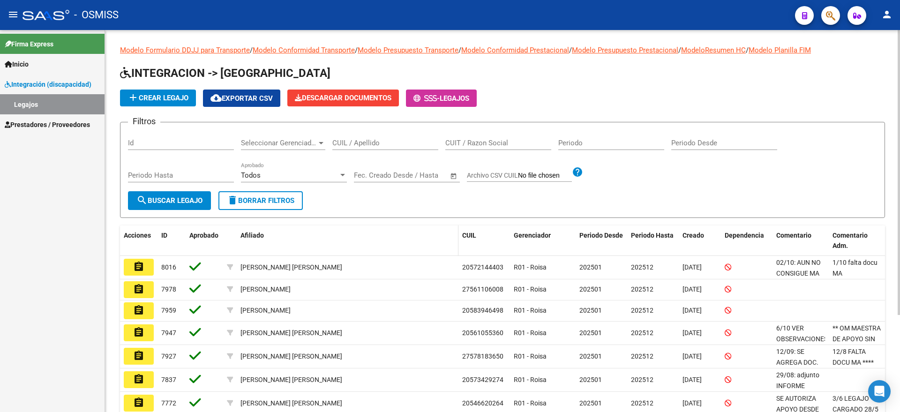
scroll to position [59, 0]
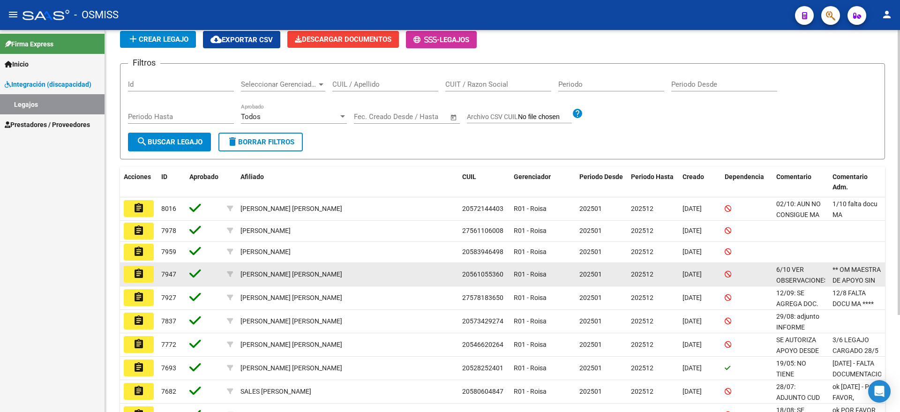
click at [138, 275] on mat-icon "assignment" at bounding box center [138, 273] width 11 height 11
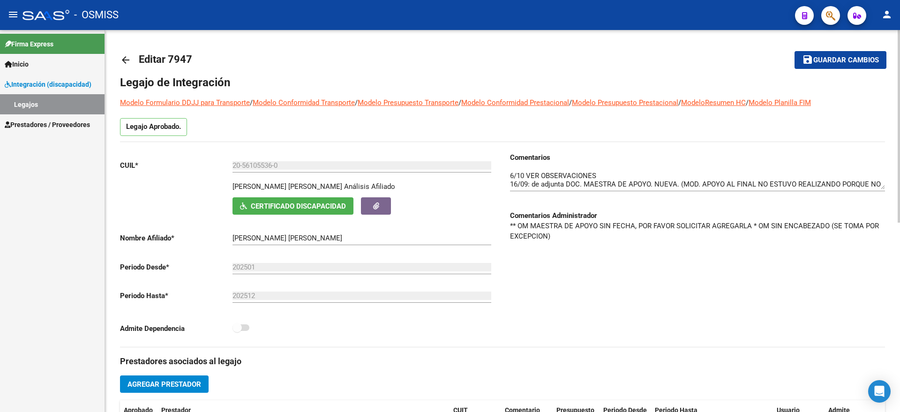
click at [125, 61] on mat-icon "arrow_back" at bounding box center [125, 59] width 11 height 11
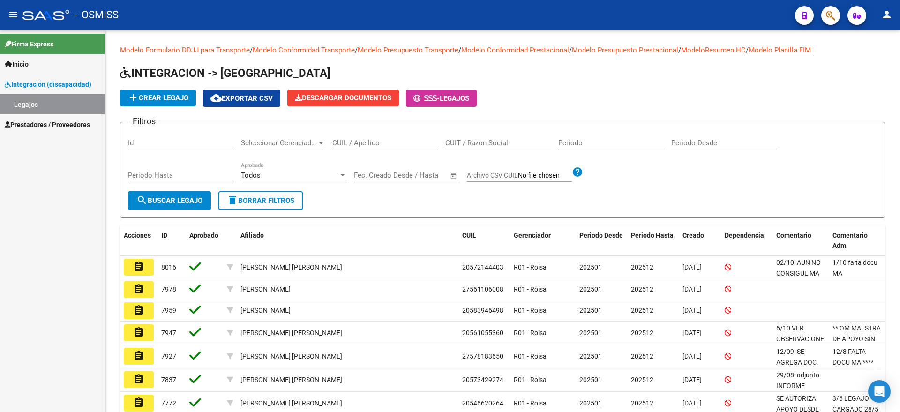
click at [42, 128] on span "Prestadores / Proveedores" at bounding box center [47, 125] width 85 height 10
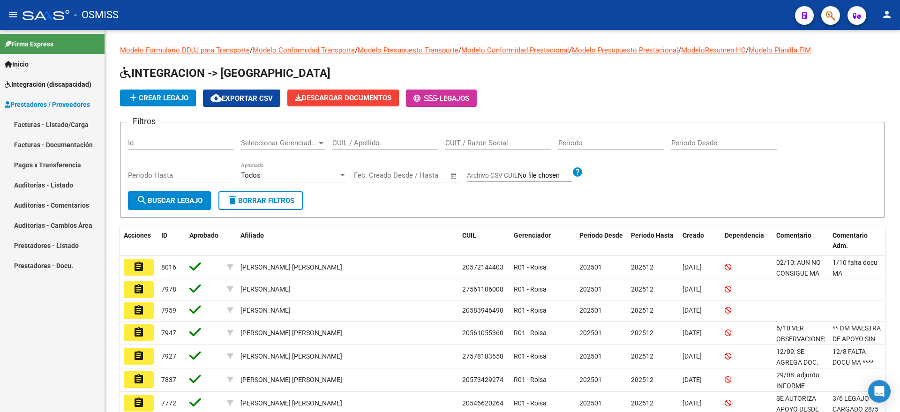
click at [56, 114] on link "Facturas - Listado/Carga" at bounding box center [52, 124] width 105 height 20
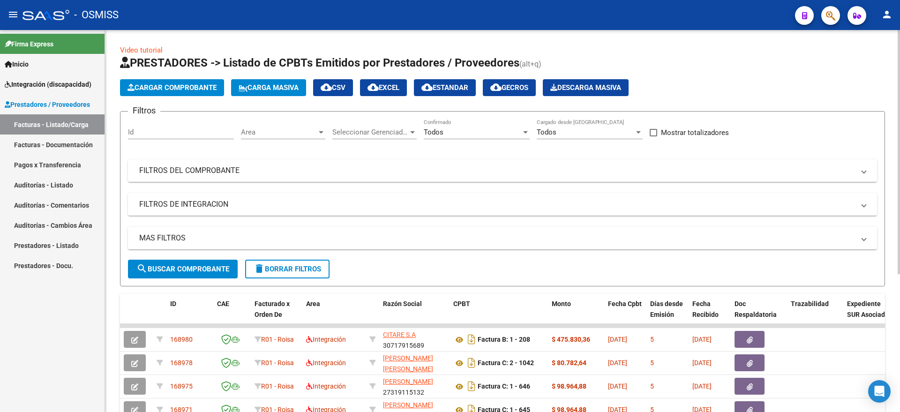
click at [205, 85] on span "Cargar Comprobante" at bounding box center [172, 87] width 89 height 8
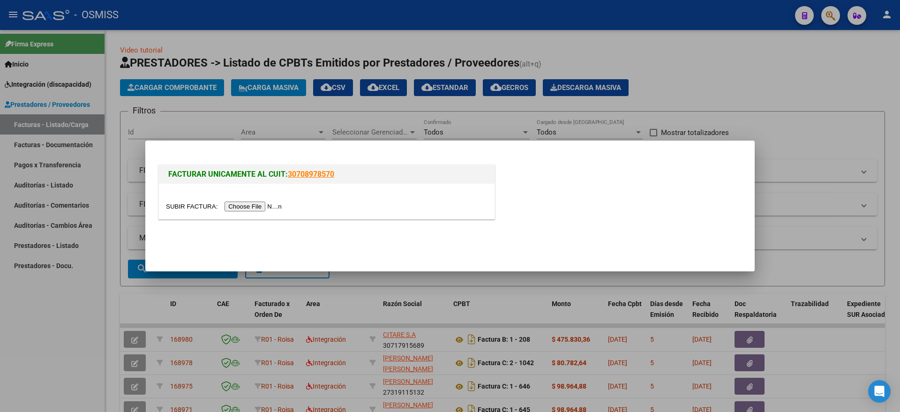
click at [259, 204] on input "file" at bounding box center [225, 207] width 119 height 10
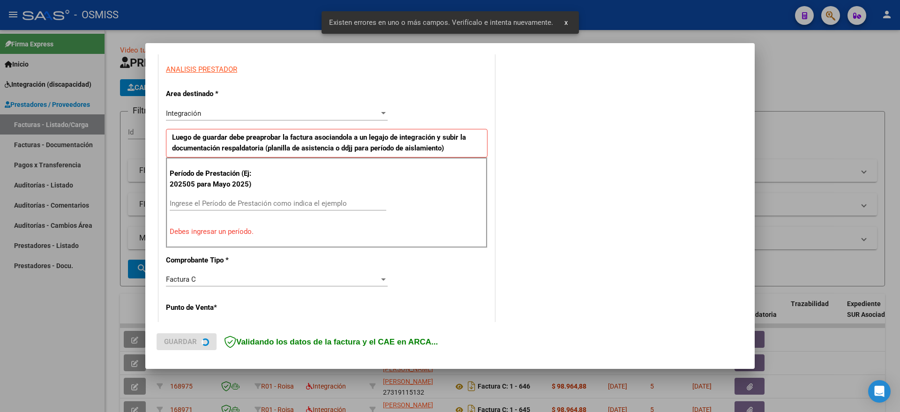
scroll to position [175, 0]
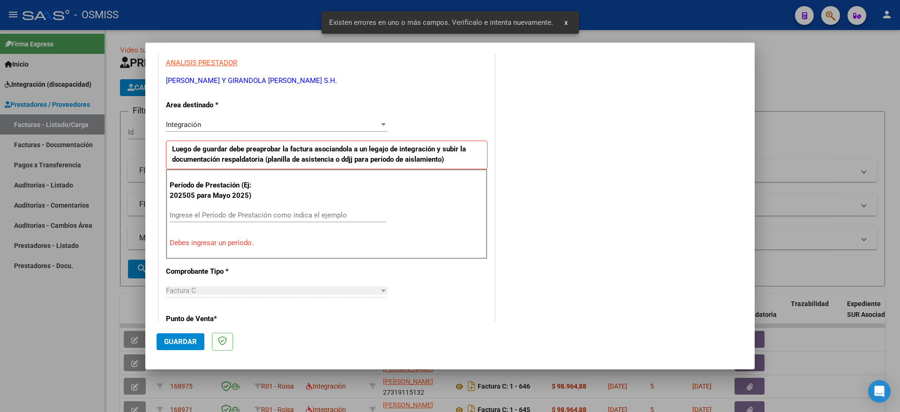
click at [282, 210] on div "Ingrese el Período de Prestación como indica el ejemplo" at bounding box center [278, 215] width 217 height 14
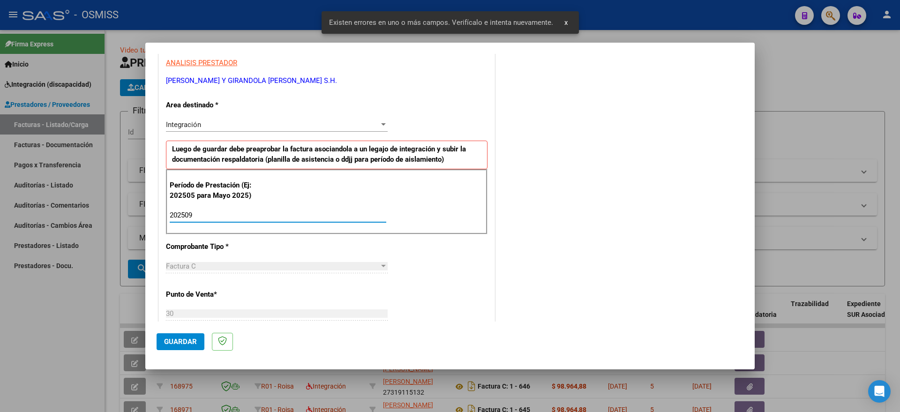
type input "202509"
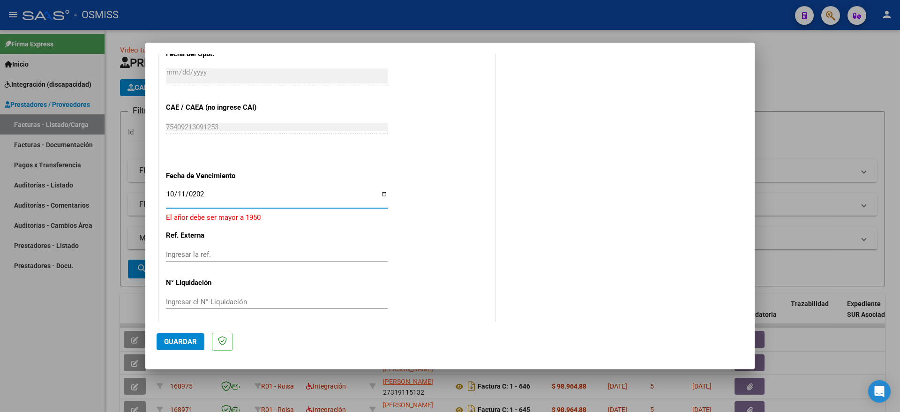
type input "[DATE]"
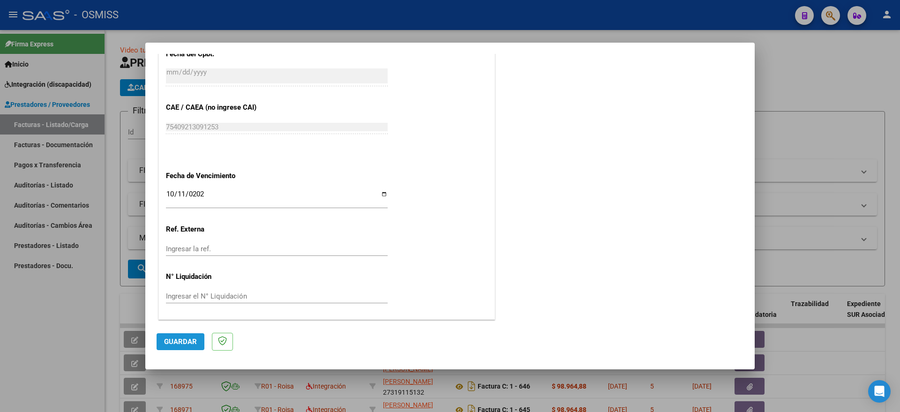
click at [192, 338] on span "Guardar" at bounding box center [180, 342] width 33 height 8
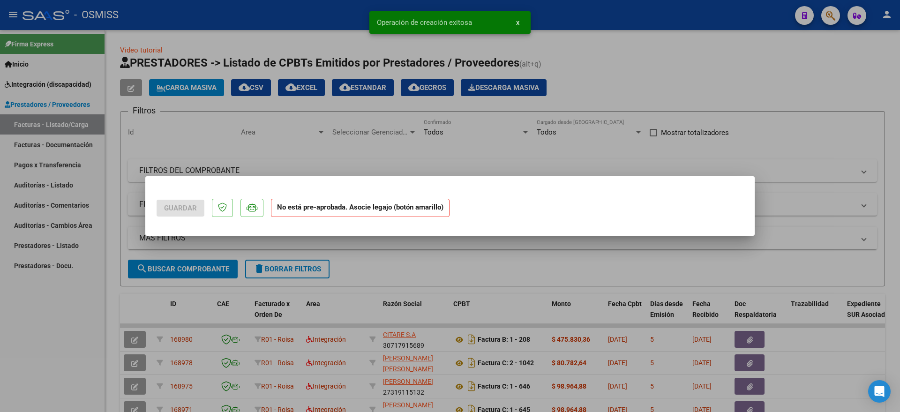
scroll to position [0, 0]
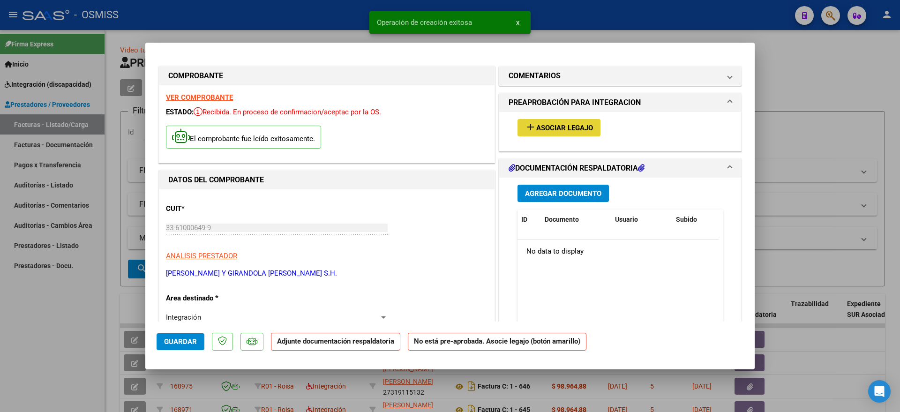
click at [553, 121] on button "add Asociar Legajo" at bounding box center [559, 127] width 83 height 17
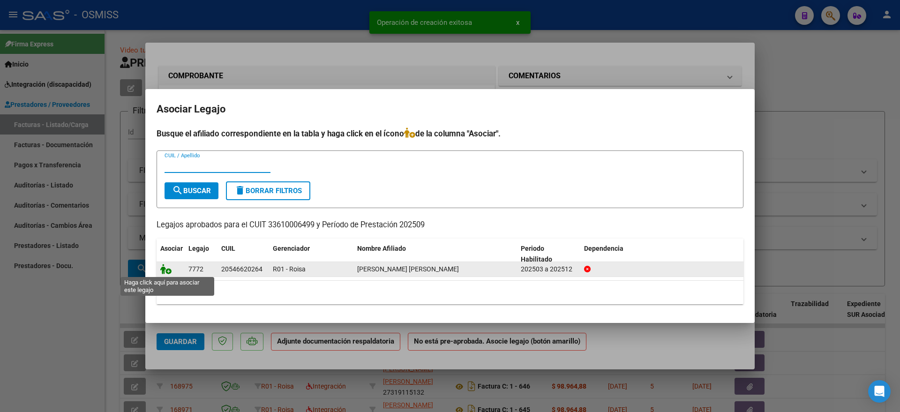
click at [163, 271] on icon at bounding box center [165, 269] width 11 height 10
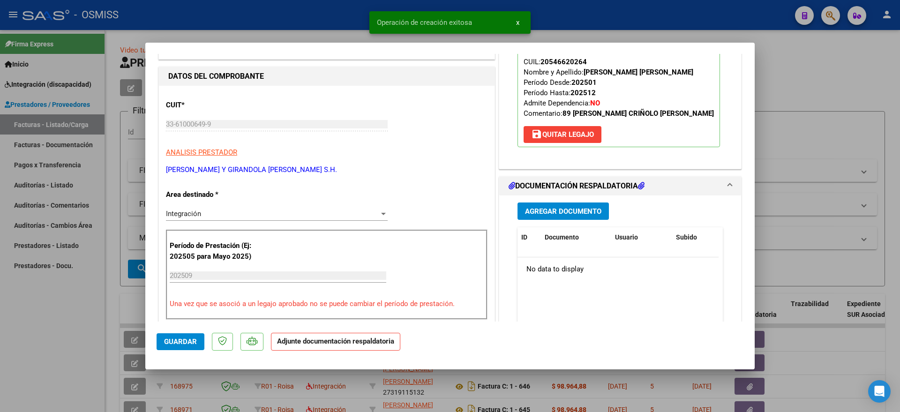
scroll to position [117, 0]
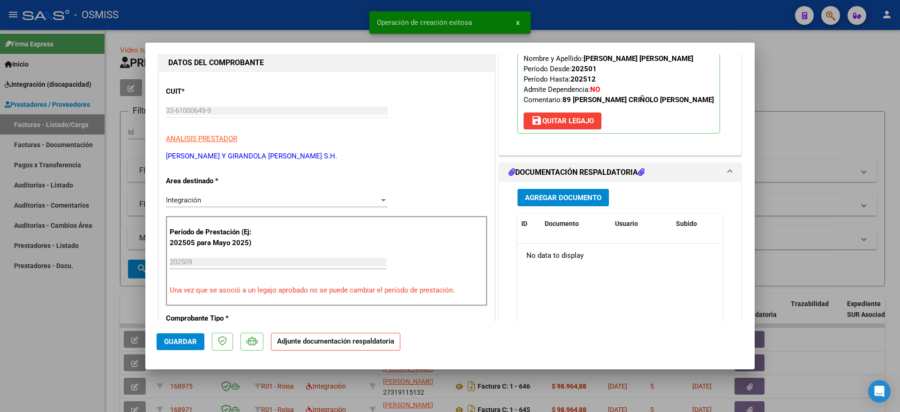
click at [578, 199] on span "Agregar Documento" at bounding box center [563, 198] width 76 height 8
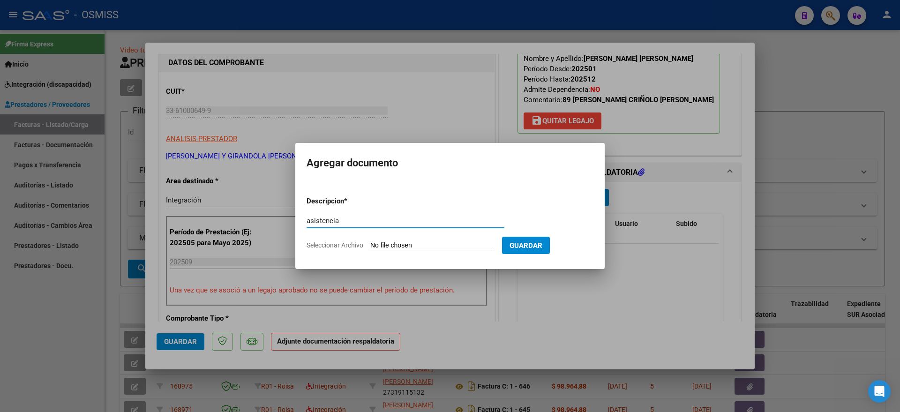
type input "asistencia"
click at [418, 247] on input "Seleccionar Archivo" at bounding box center [432, 246] width 124 height 9
type input "C:\fakepath\[PERSON_NAME] [PERSON_NAME]-ASISTENCIA-2025-09.pdf"
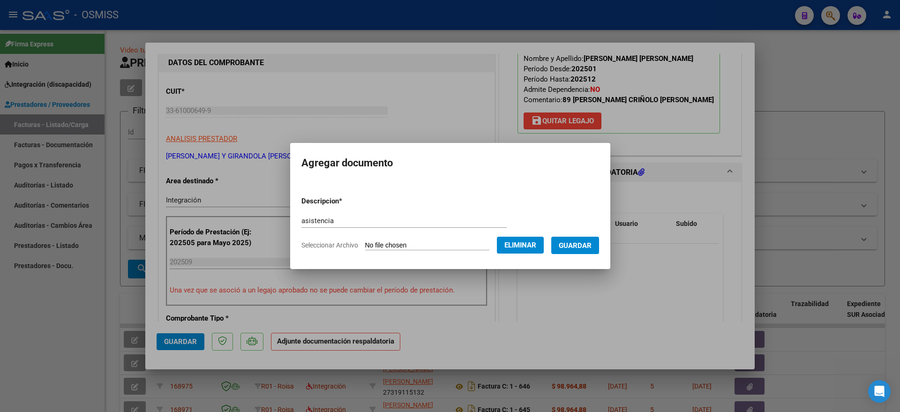
click at [590, 243] on span "Guardar" at bounding box center [575, 246] width 33 height 8
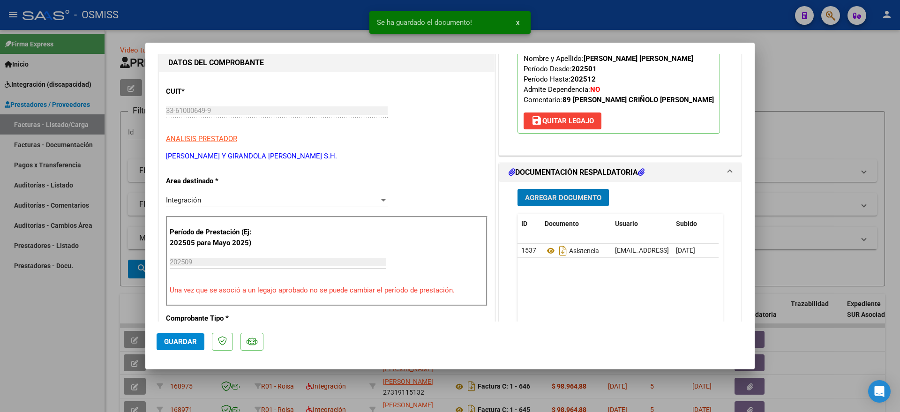
drag, startPoint x: 175, startPoint y: 340, endPoint x: 167, endPoint y: 340, distance: 8.4
click at [174, 340] on span "Guardar" at bounding box center [180, 342] width 33 height 8
click at [60, 348] on div at bounding box center [450, 206] width 900 height 412
type input "$ 0,00"
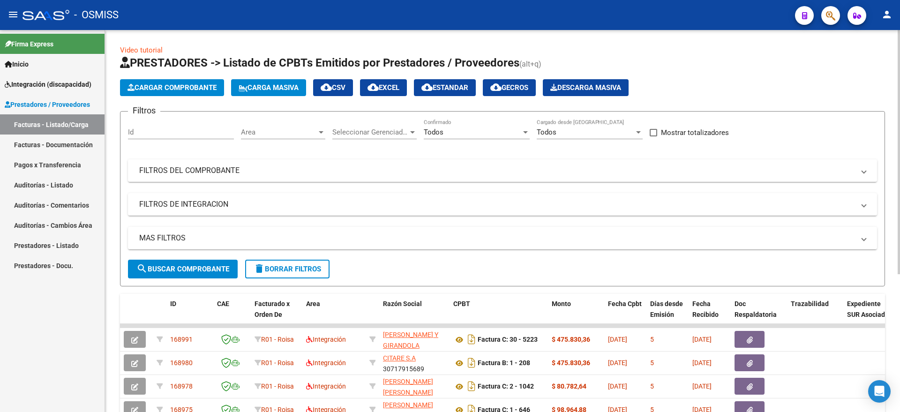
click at [196, 86] on span "Cargar Comprobante" at bounding box center [172, 87] width 89 height 8
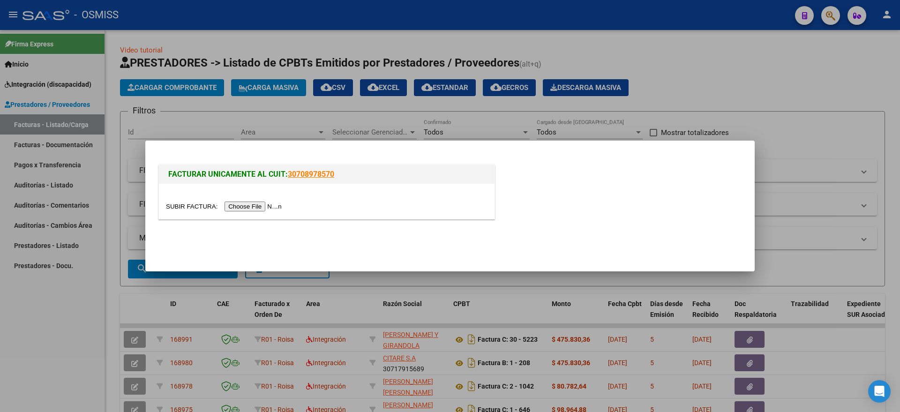
click at [260, 207] on input "file" at bounding box center [225, 207] width 119 height 10
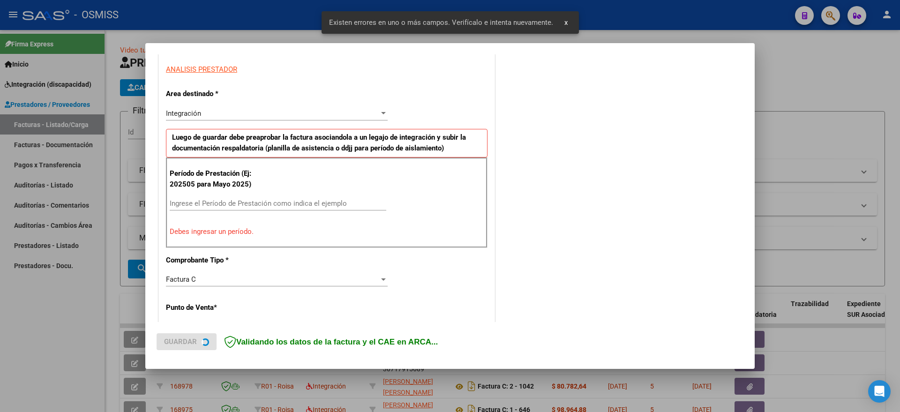
scroll to position [175, 0]
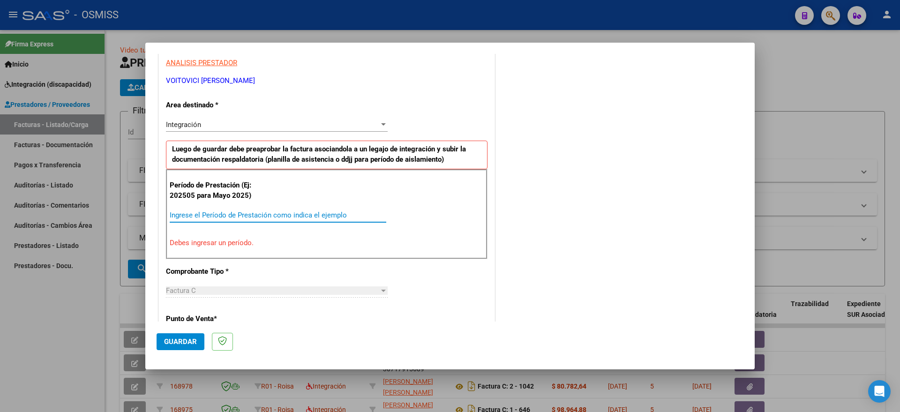
click at [219, 213] on input "Ingrese el Período de Prestación como indica el ejemplo" at bounding box center [278, 215] width 217 height 8
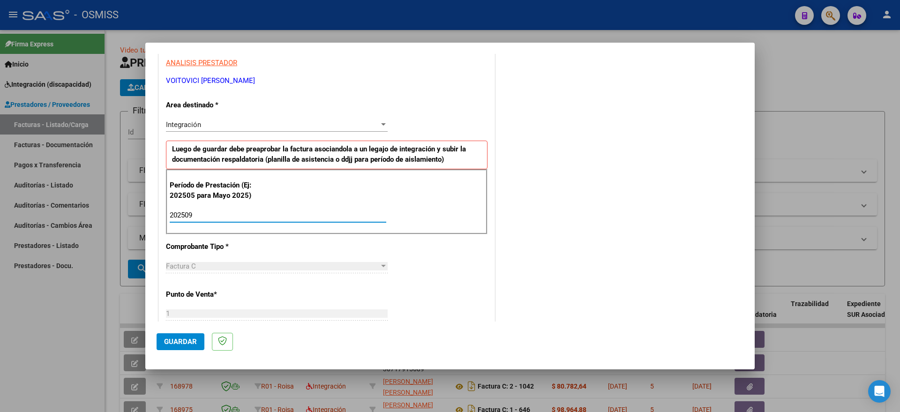
type input "202509"
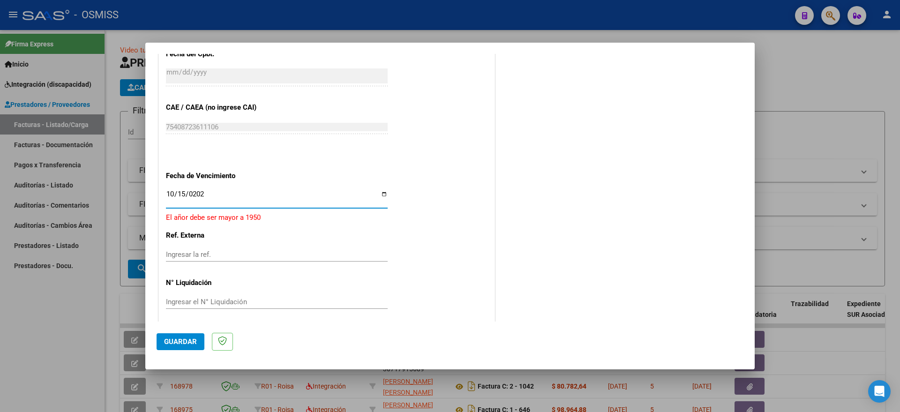
type input "[DATE]"
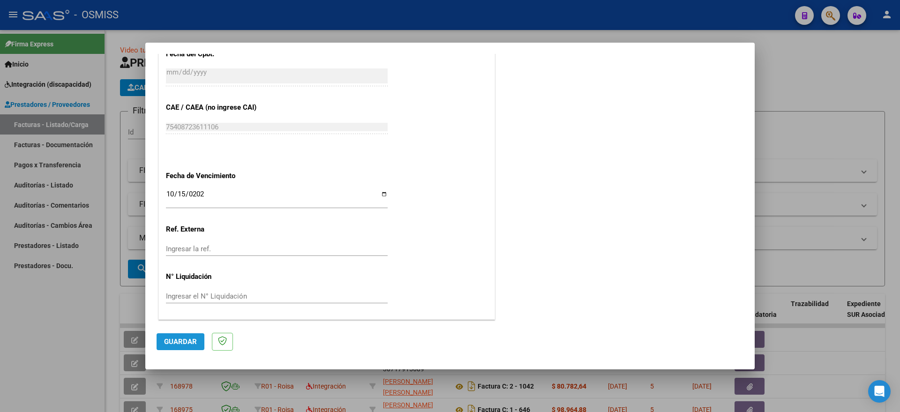
click at [180, 343] on span "Guardar" at bounding box center [180, 342] width 33 height 8
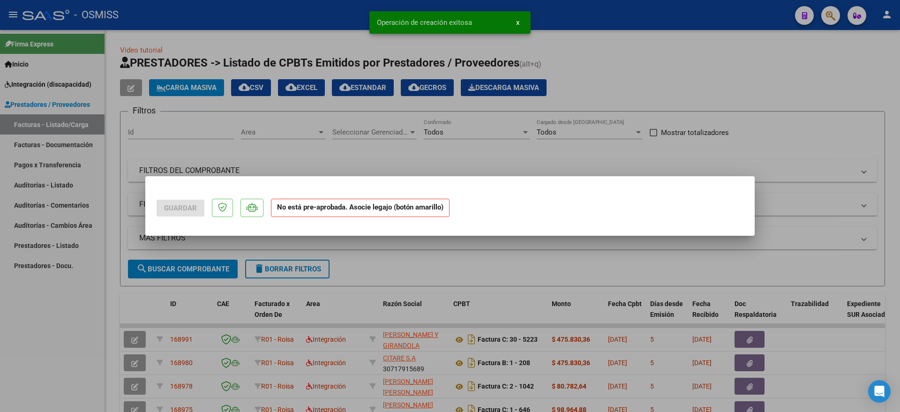
scroll to position [0, 0]
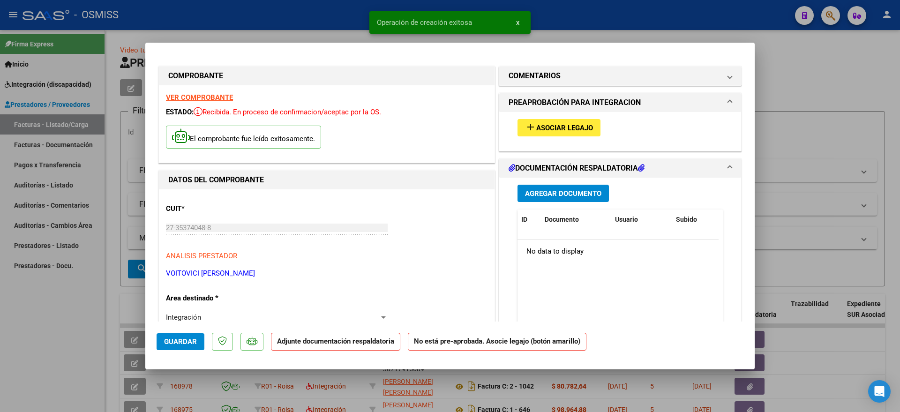
click at [561, 128] on span "Asociar Legajo" at bounding box center [565, 128] width 57 height 8
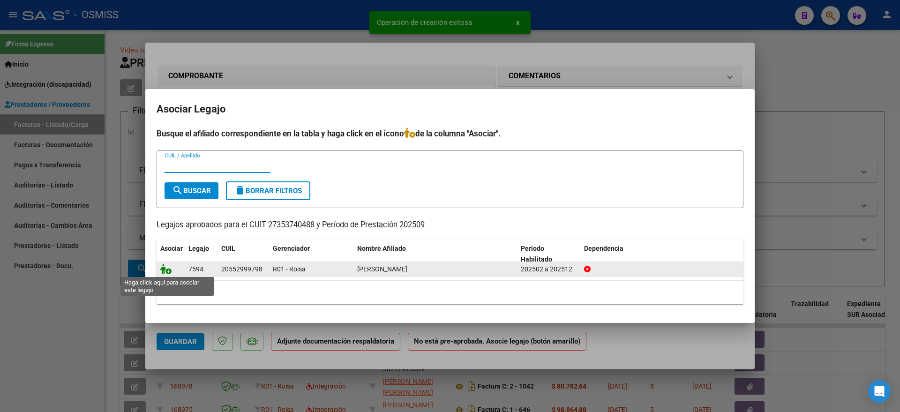
click at [165, 271] on icon at bounding box center [165, 269] width 11 height 10
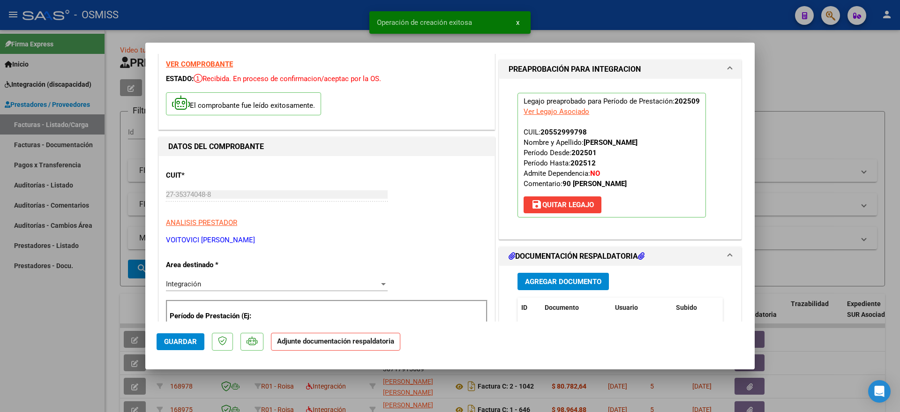
scroll to position [59, 0]
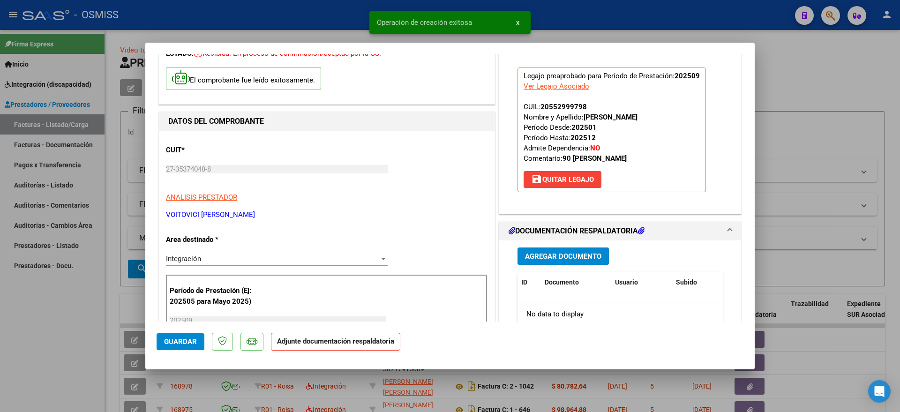
click at [553, 257] on span "Agregar Documento" at bounding box center [563, 256] width 76 height 8
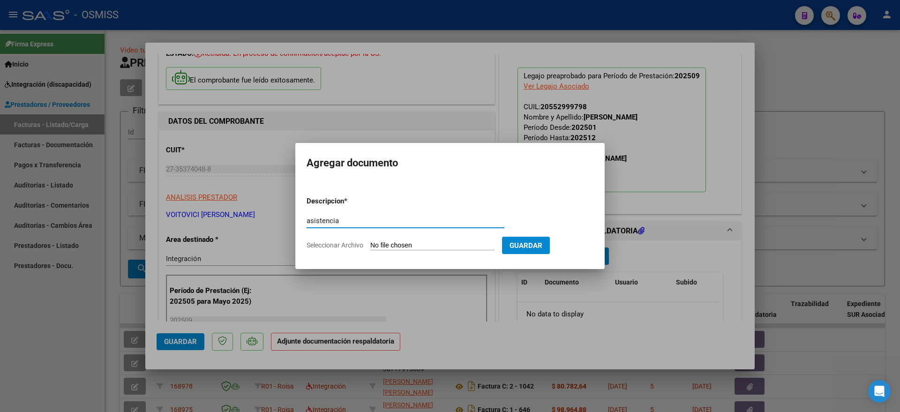
type input "asistencia"
click at [444, 248] on input "Seleccionar Archivo" at bounding box center [432, 246] width 124 height 9
type input "C:\fakepath\CamScanner [DATE] 14.37.pdf"
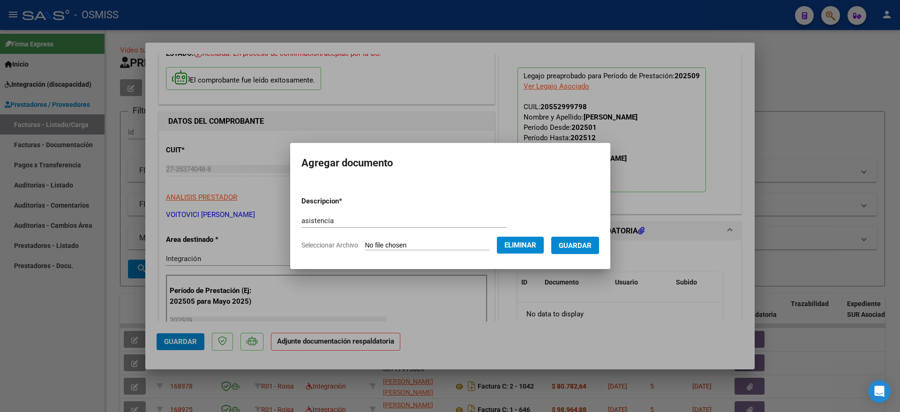
click at [584, 248] on span "Guardar" at bounding box center [575, 246] width 33 height 8
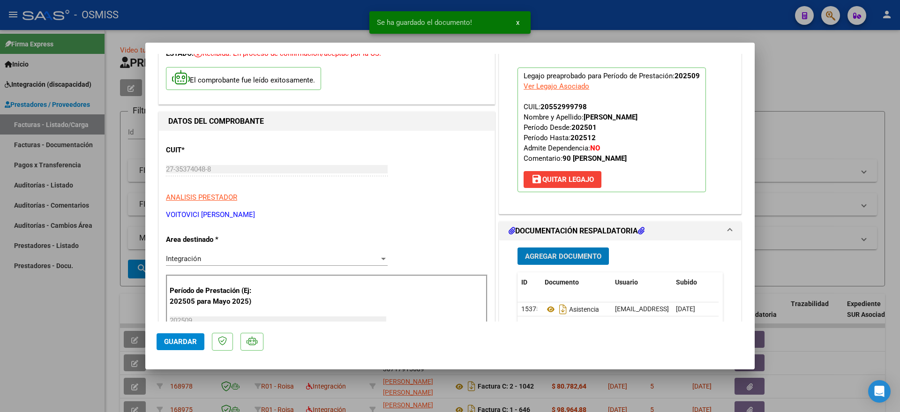
click at [186, 340] on span "Guardar" at bounding box center [180, 342] width 33 height 8
click at [81, 330] on div at bounding box center [450, 206] width 900 height 412
type input "$ 0,00"
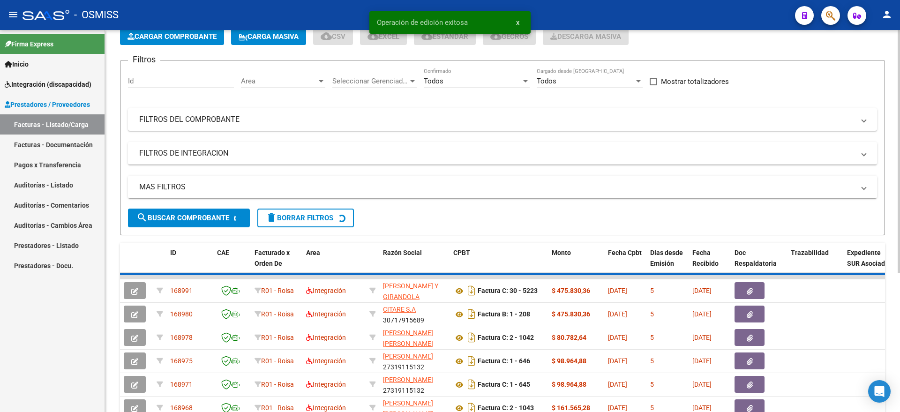
scroll to position [117, 0]
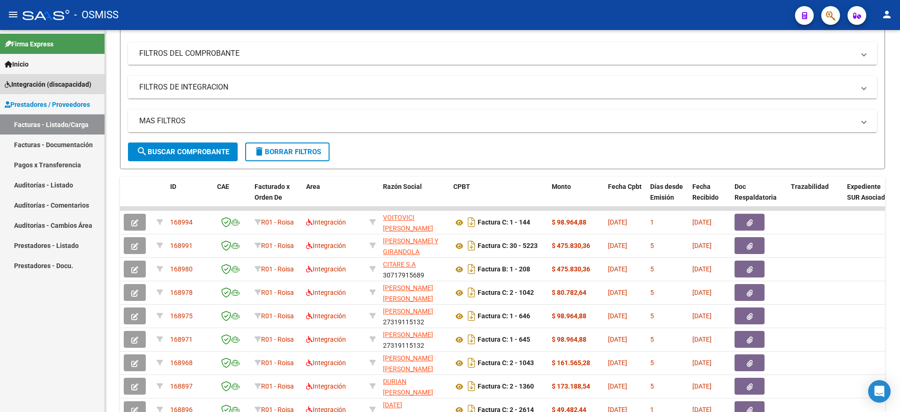
drag, startPoint x: 66, startPoint y: 83, endPoint x: 66, endPoint y: 90, distance: 6.6
click at [67, 83] on span "Integración (discapacidad)" at bounding box center [48, 84] width 87 height 10
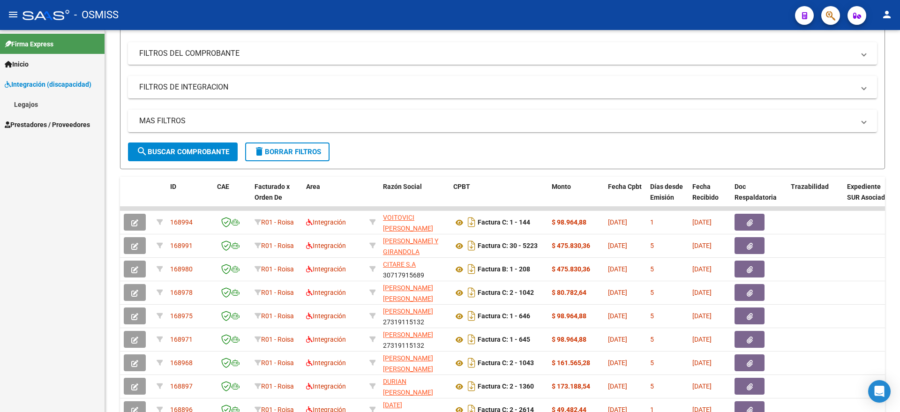
click at [39, 123] on span "Prestadores / Proveedores" at bounding box center [47, 125] width 85 height 10
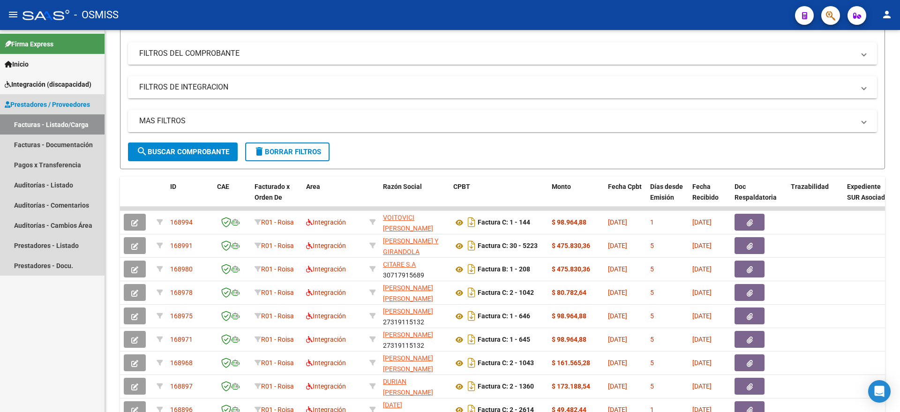
click at [53, 120] on link "Facturas - Listado/Carga" at bounding box center [52, 124] width 105 height 20
